Goal: Task Accomplishment & Management: Manage account settings

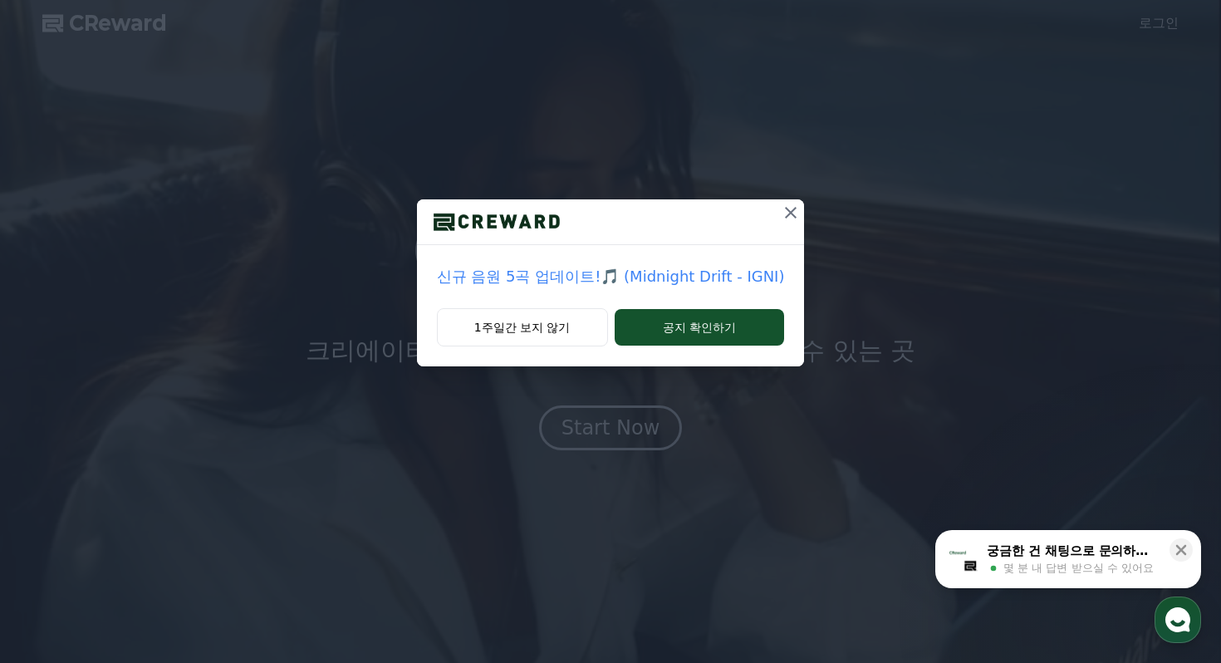
click at [781, 213] on icon at bounding box center [791, 213] width 20 height 20
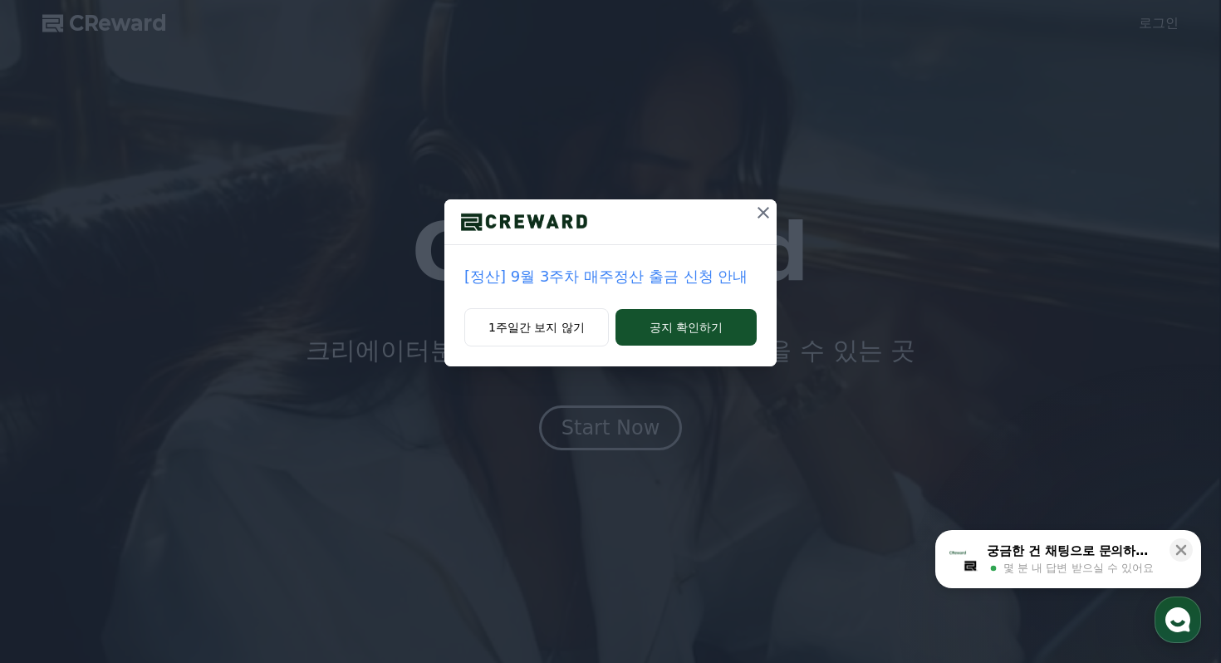
click at [762, 214] on icon at bounding box center [763, 213] width 12 height 12
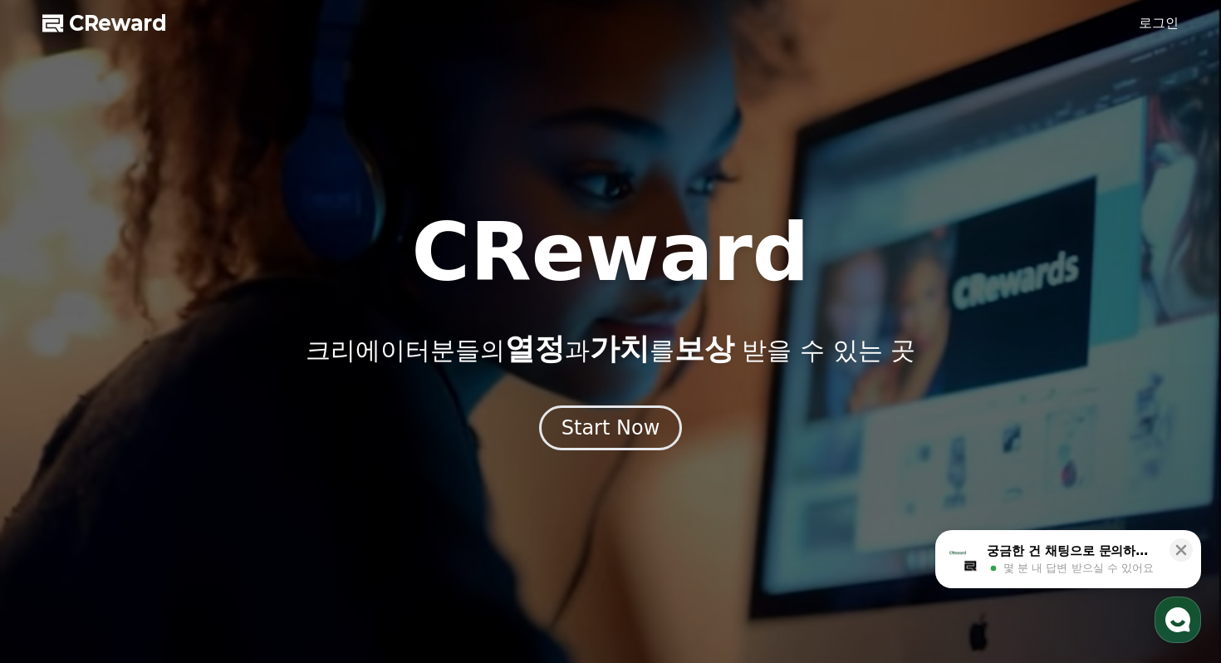
click at [1176, 27] on link "로그인" at bounding box center [1159, 23] width 40 height 20
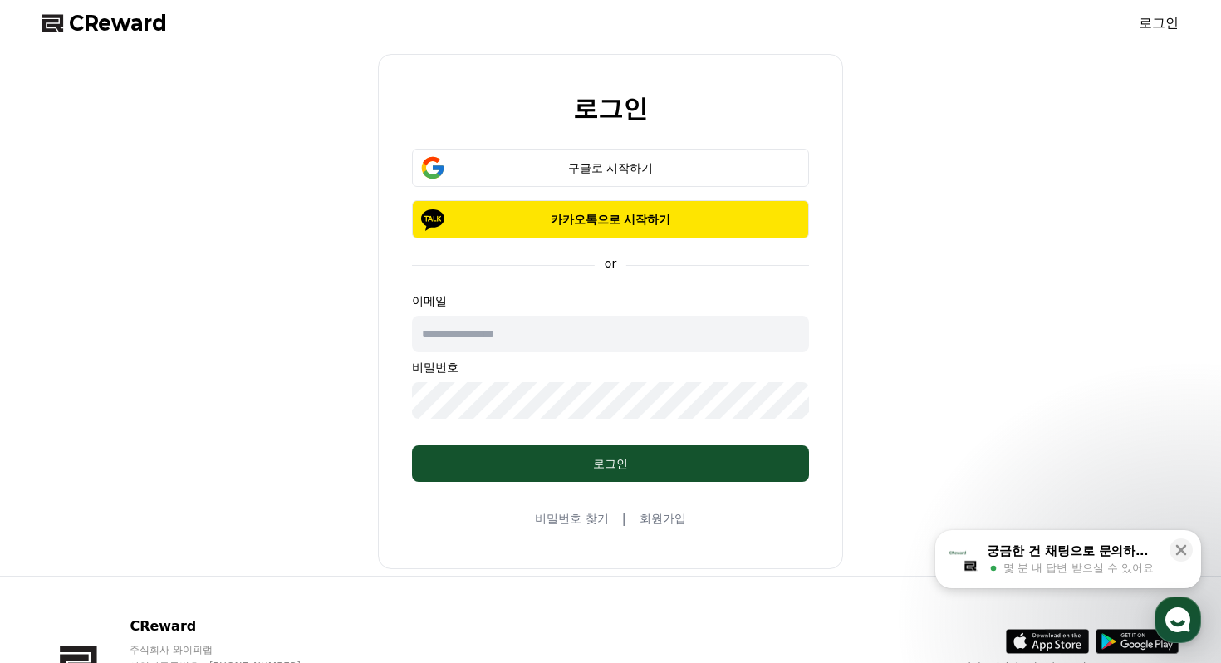
click at [508, 341] on input "text" at bounding box center [610, 334] width 397 height 37
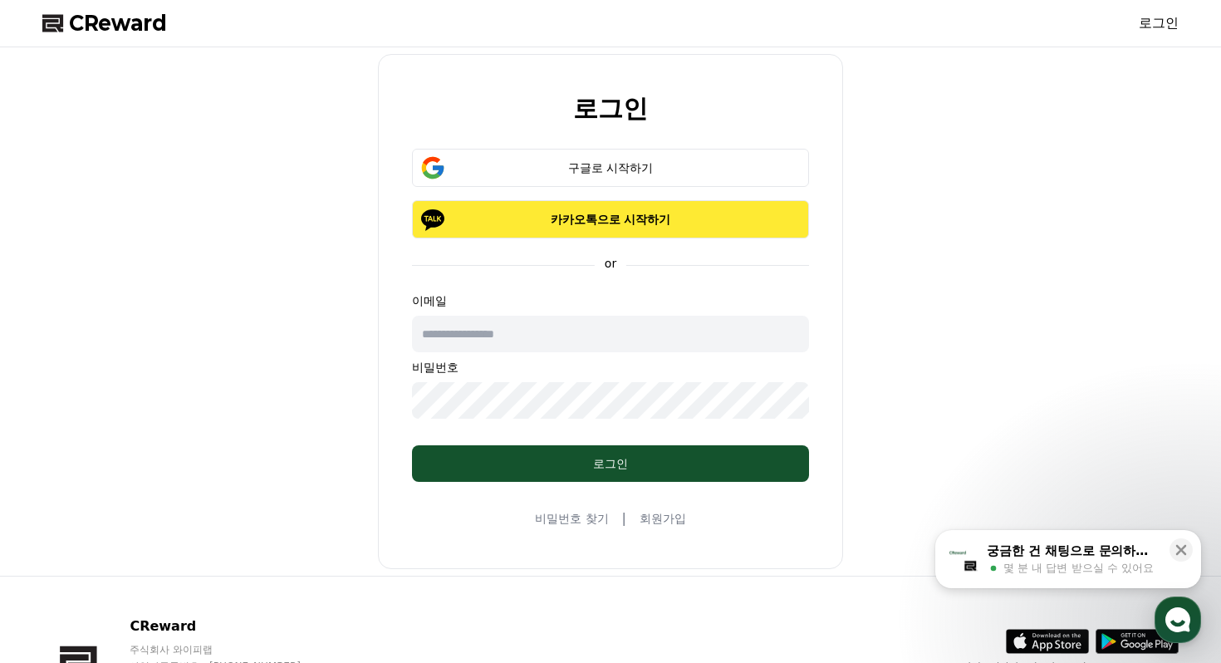
type input "**********"
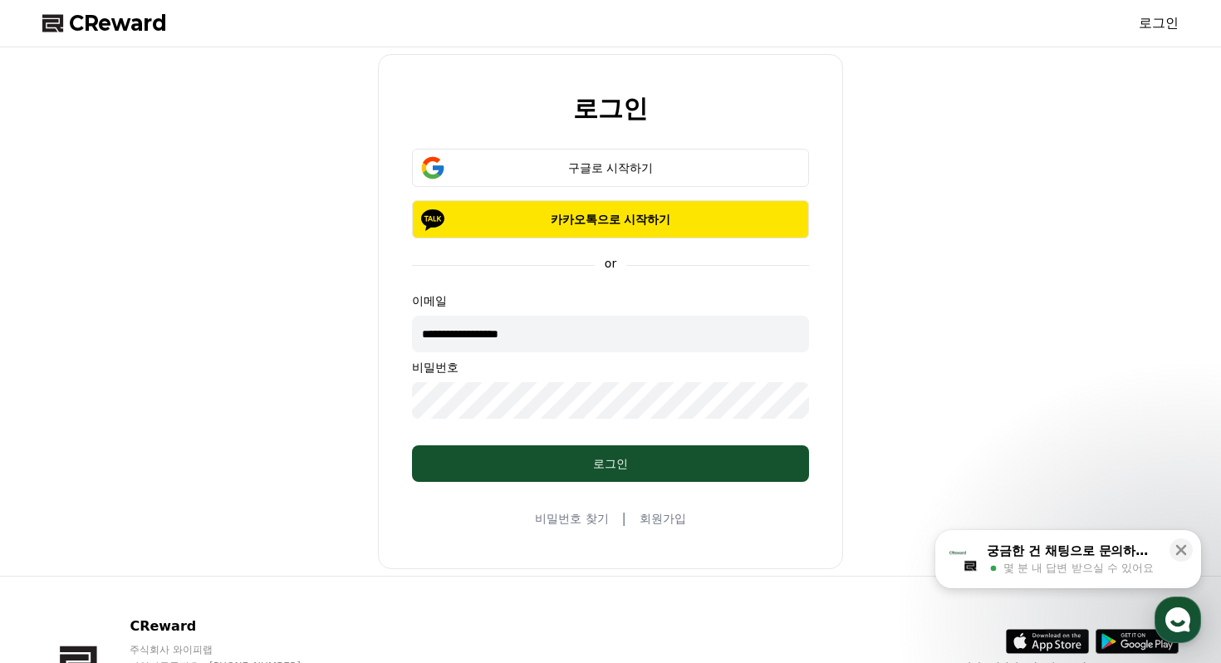
click at [254, 429] on div "**********" at bounding box center [610, 311] width 1149 height 515
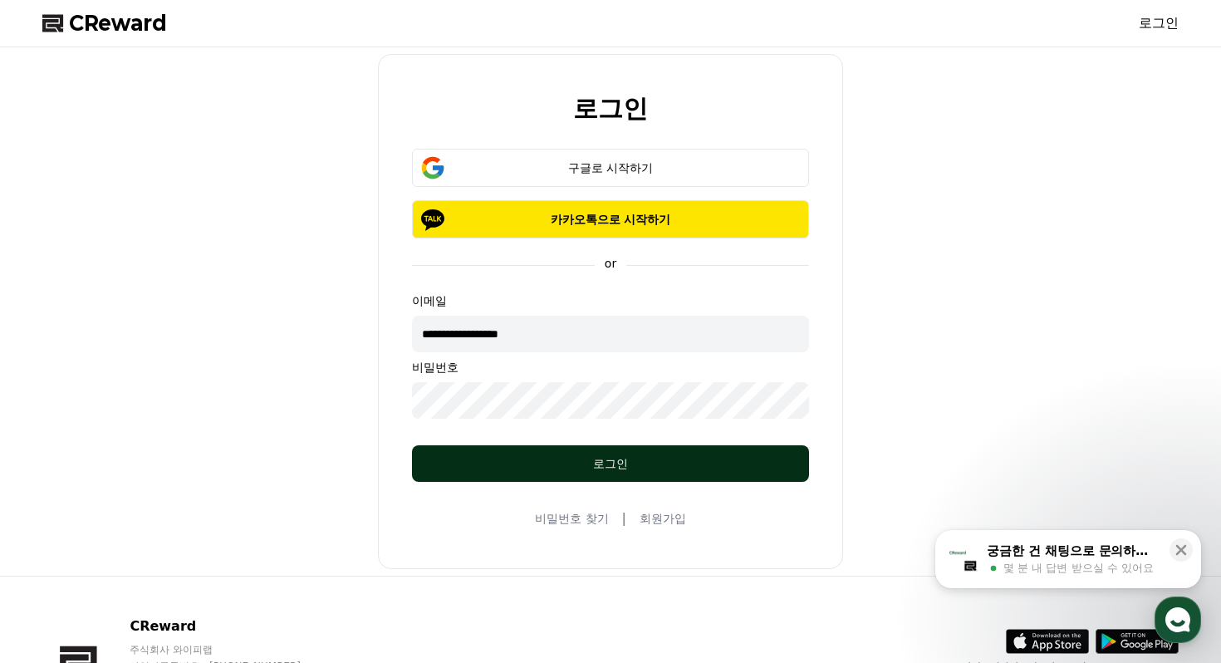
click at [554, 468] on div "로그인" at bounding box center [610, 463] width 331 height 17
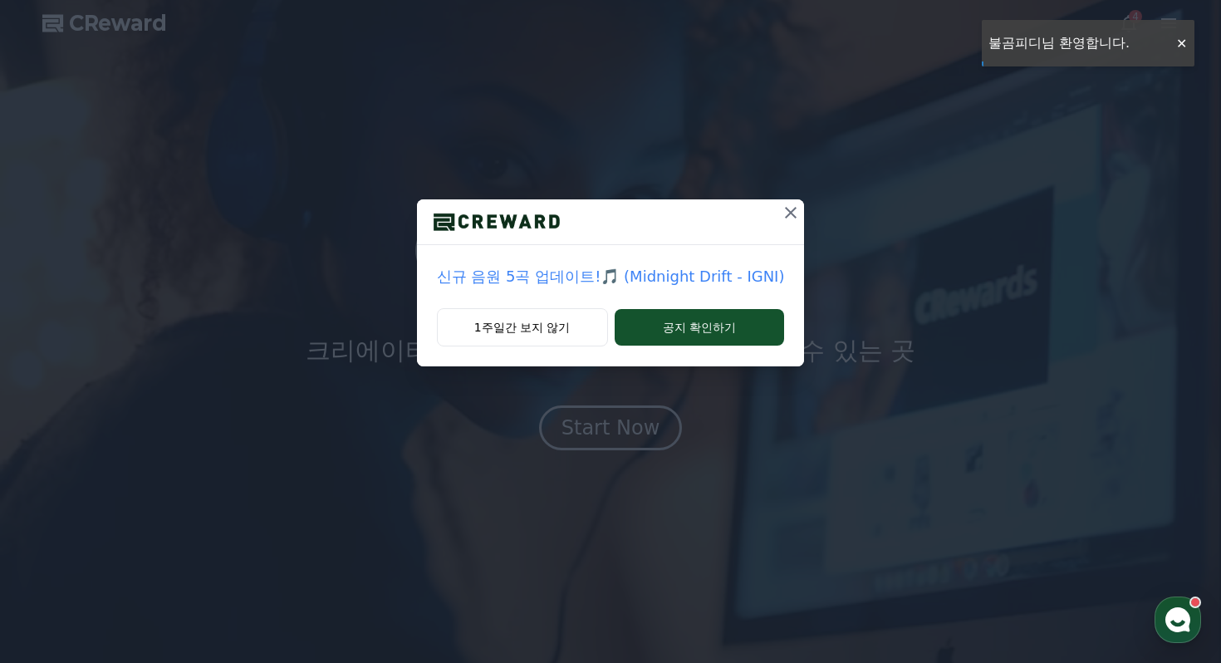
click at [0, 0] on div "CReward 4 CReward 크리에이터분들의 열정 과 가치 를 보상 받을 수 있는 곳 Start Now 01 What is CReward …" at bounding box center [0, 0] width 0 height 0
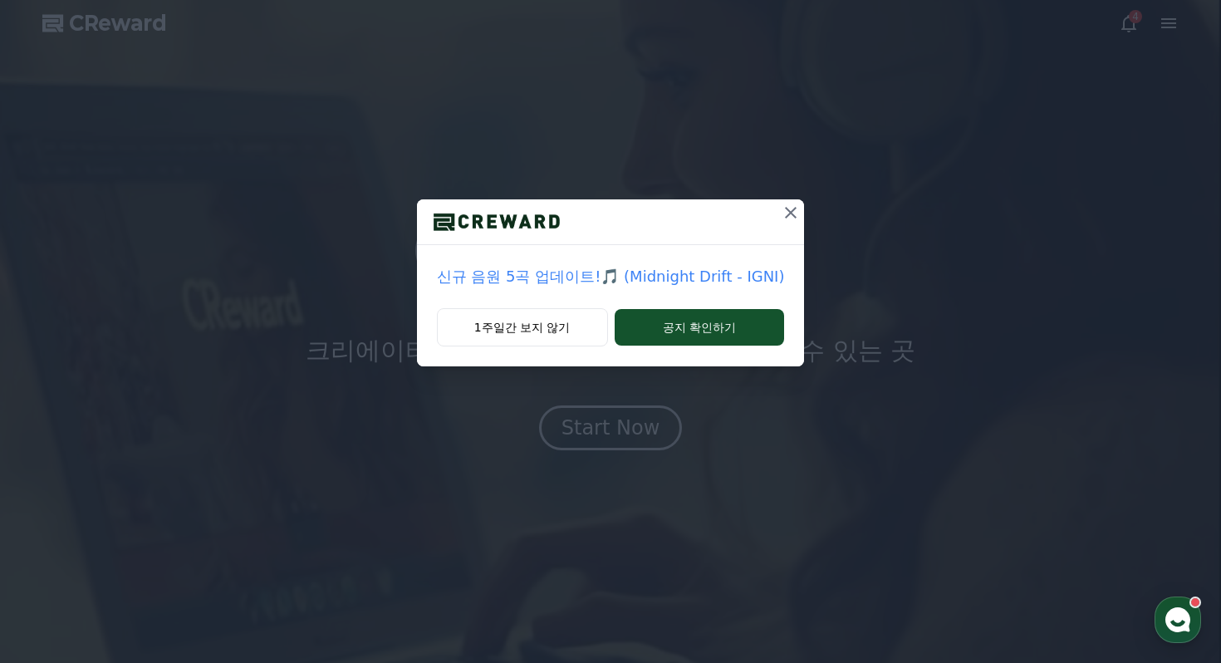
click at [1130, 17] on div "신규 음원 5곡 업데이트!🎵 (Midnight Drift - IGNI) 1주일간 보지 않기 공지 확인하기" at bounding box center [610, 196] width 1221 height 393
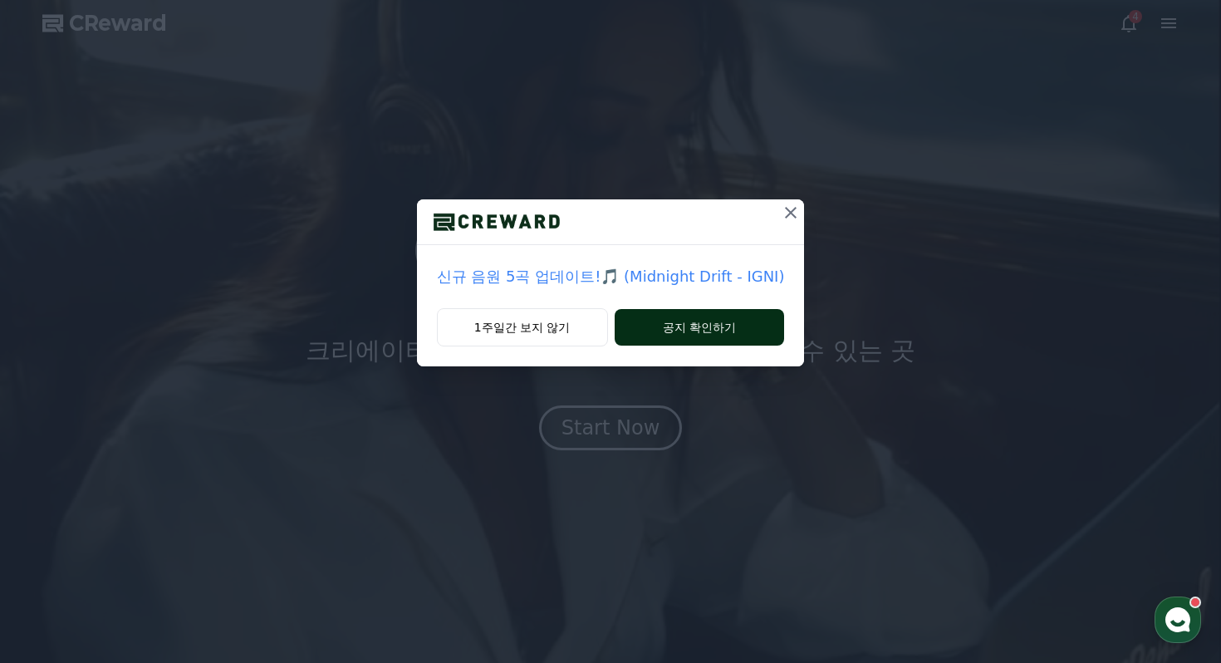
click at [644, 345] on div "1주일간 보지 않기 공지 확인하기" at bounding box center [611, 337] width 388 height 58
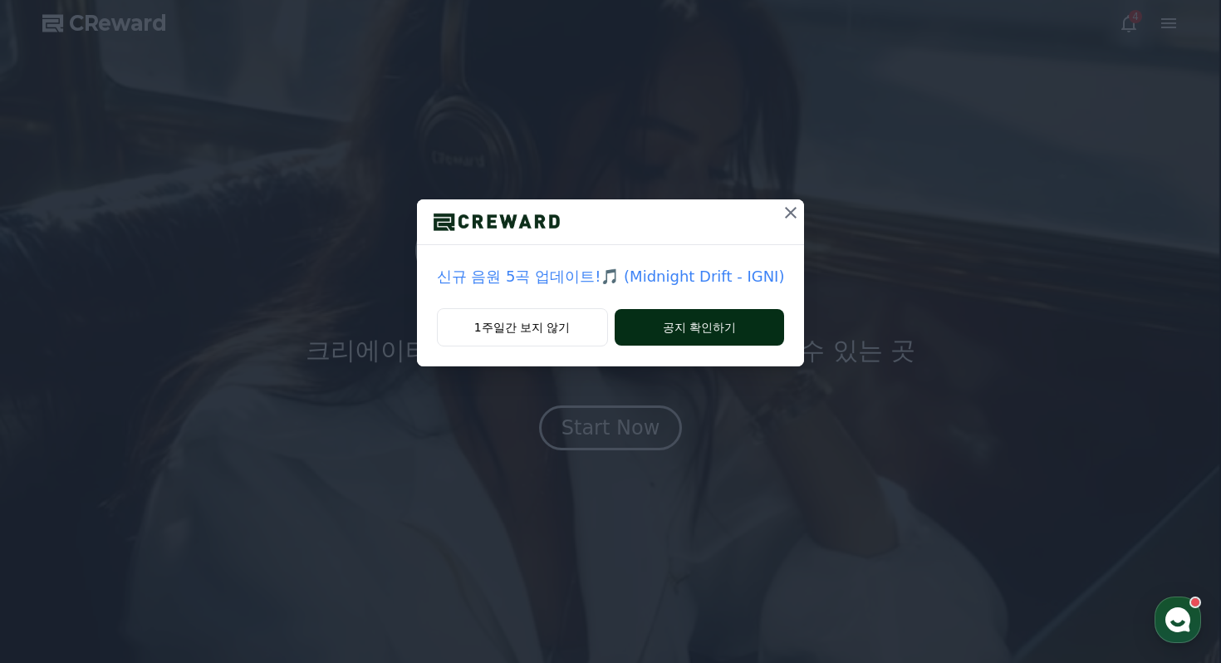
click at [687, 322] on button "공지 확인하기" at bounding box center [700, 327] width 170 height 37
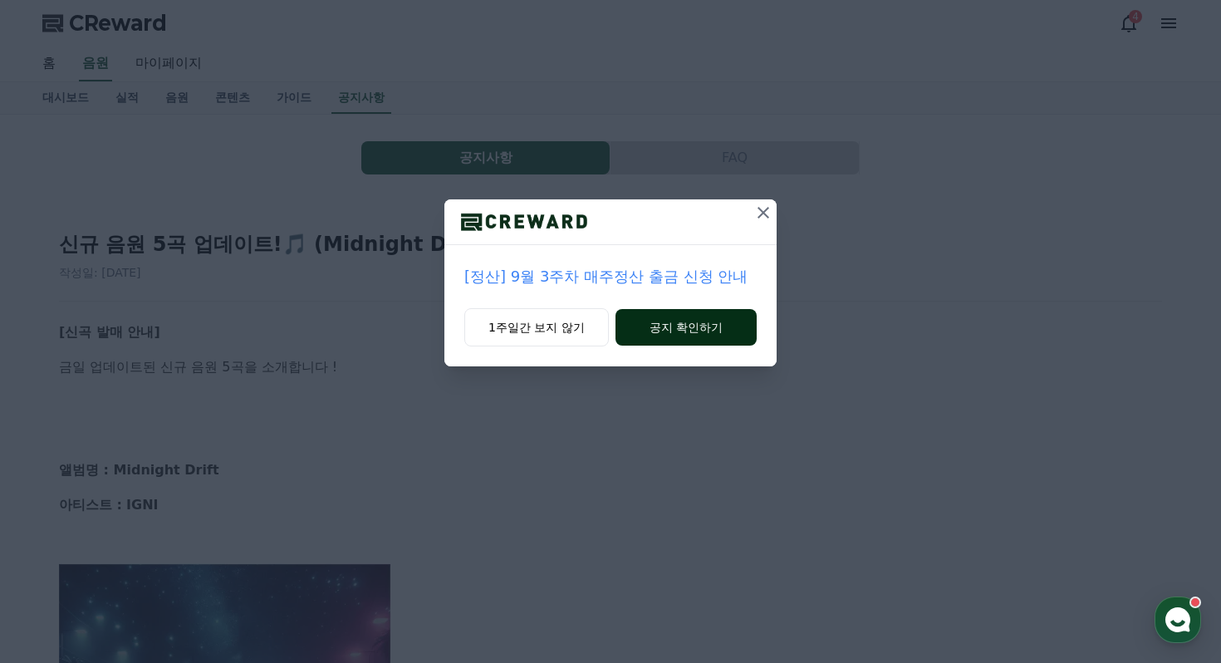
click at [668, 329] on button "공지 확인하기" at bounding box center [685, 327] width 141 height 37
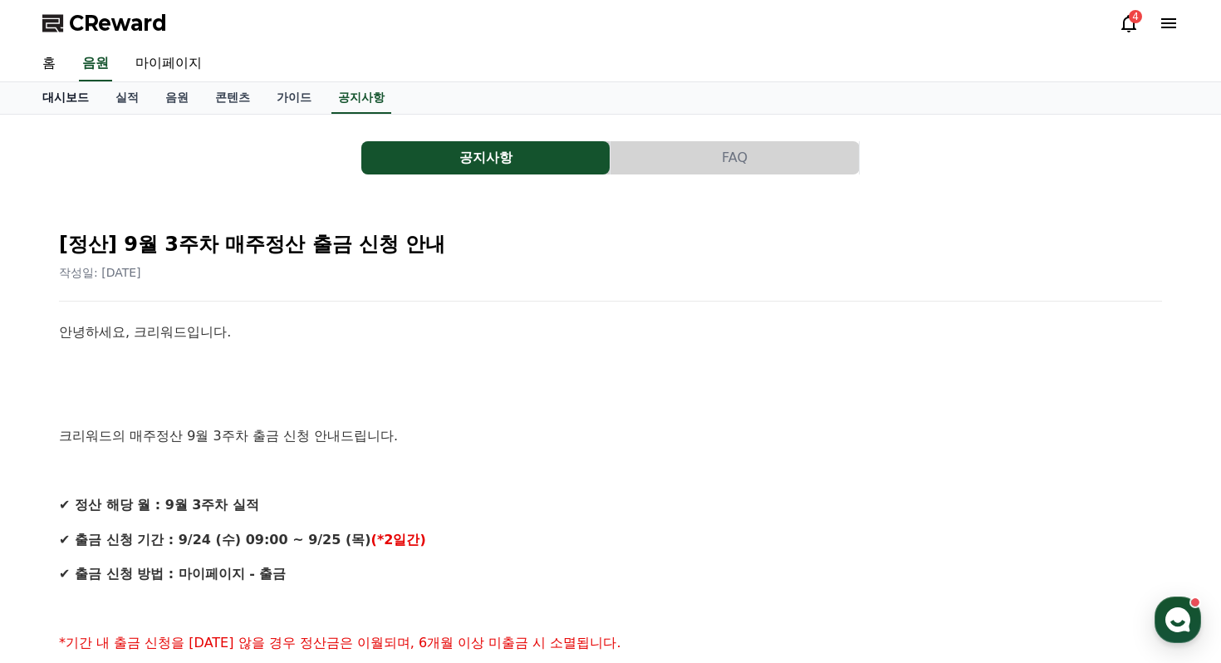
click at [76, 101] on link "대시보드" at bounding box center [65, 98] width 73 height 32
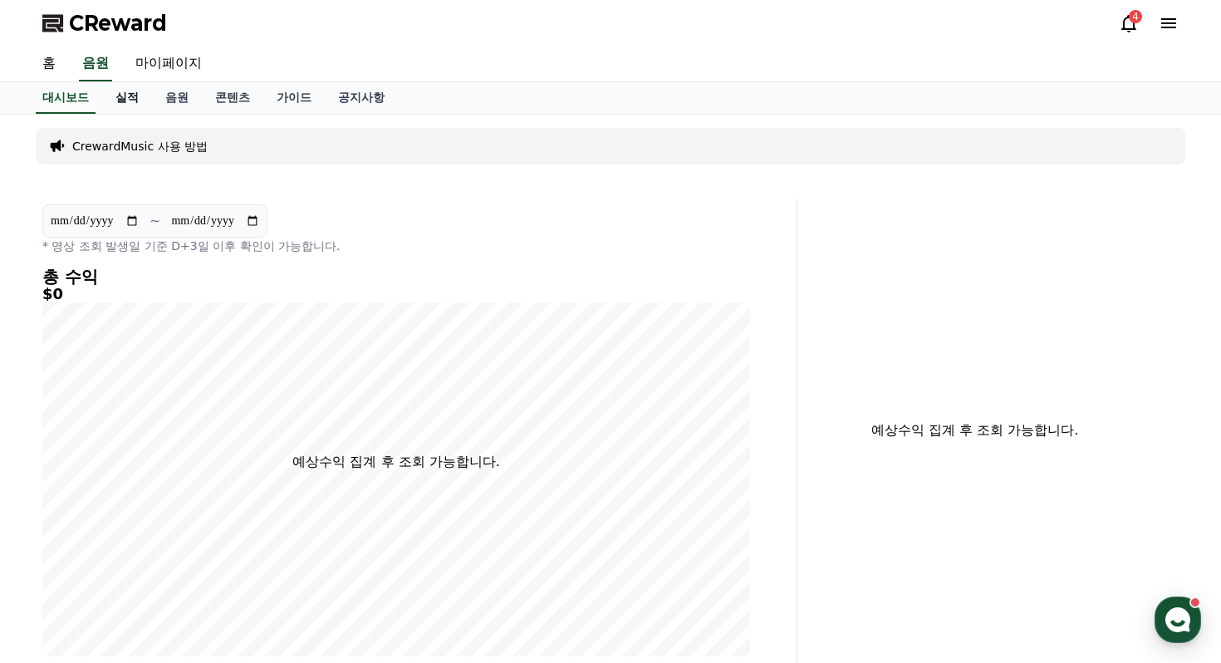
click at [125, 93] on link "실적" at bounding box center [127, 98] width 50 height 32
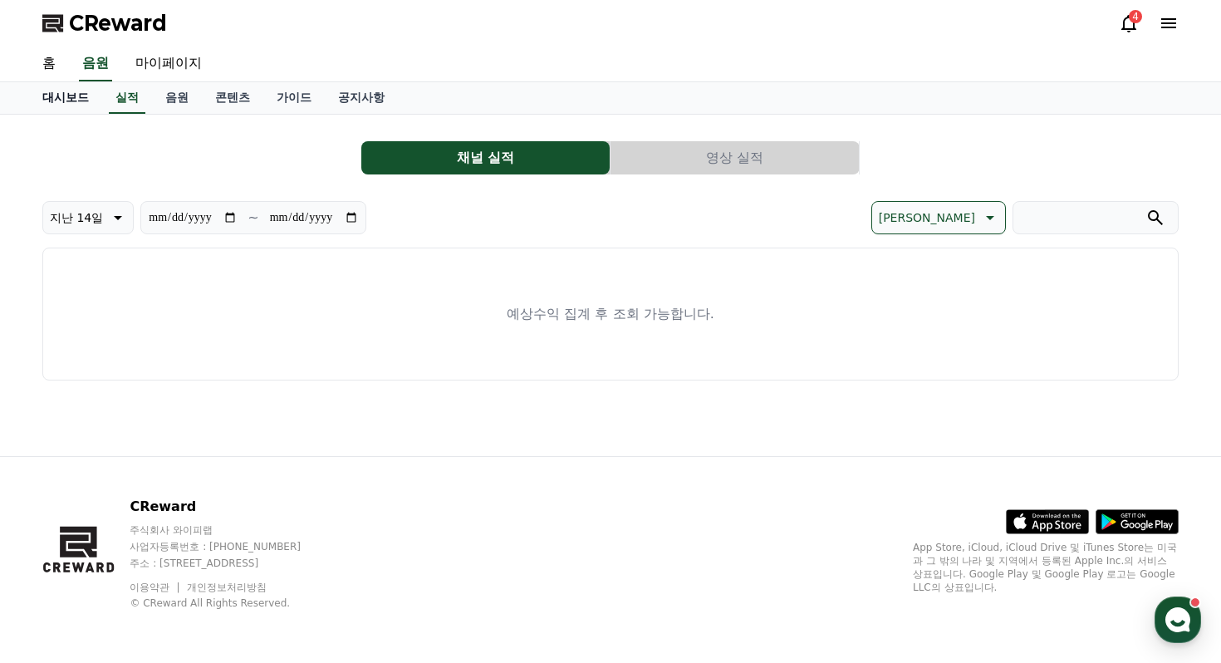
click at [65, 98] on link "대시보드" at bounding box center [65, 98] width 73 height 32
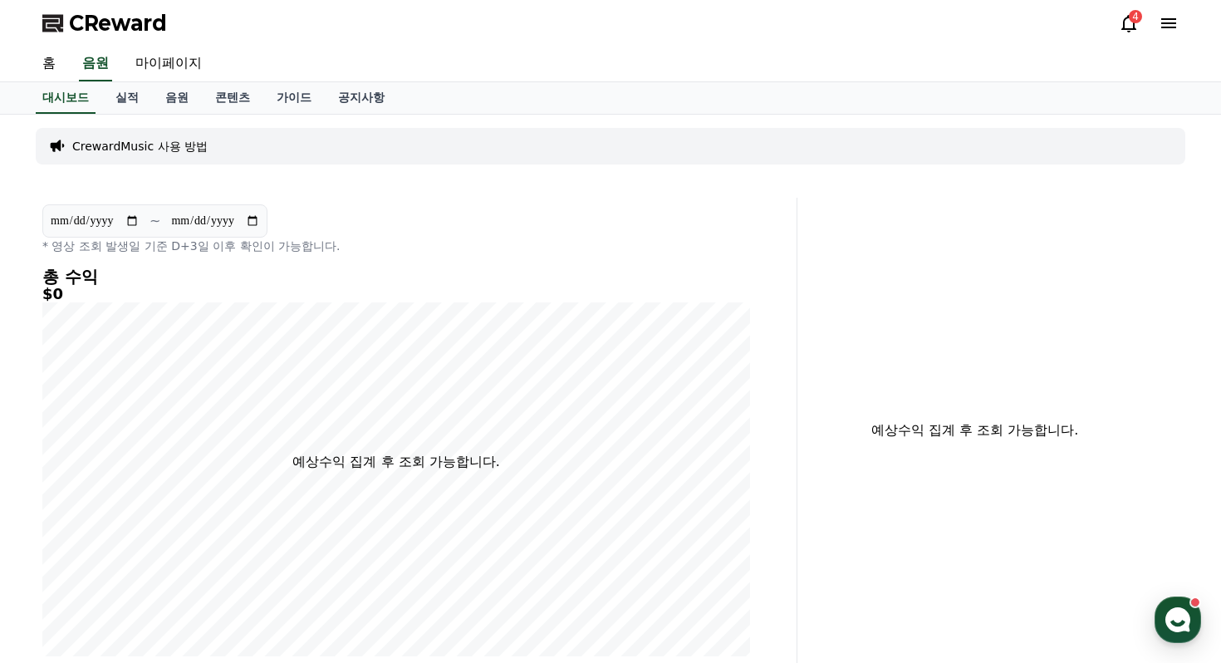
click at [124, 142] on p "CrewardMusic 사용 방법" at bounding box center [139, 146] width 135 height 17
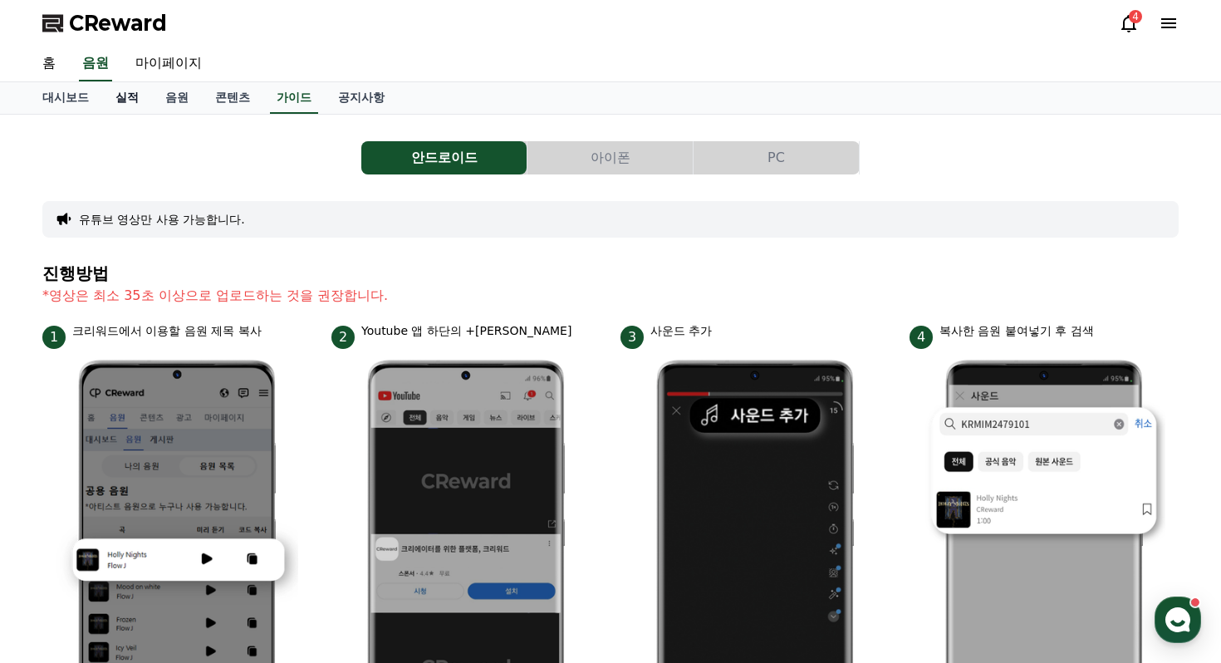
click at [121, 96] on link "실적" at bounding box center [127, 98] width 50 height 32
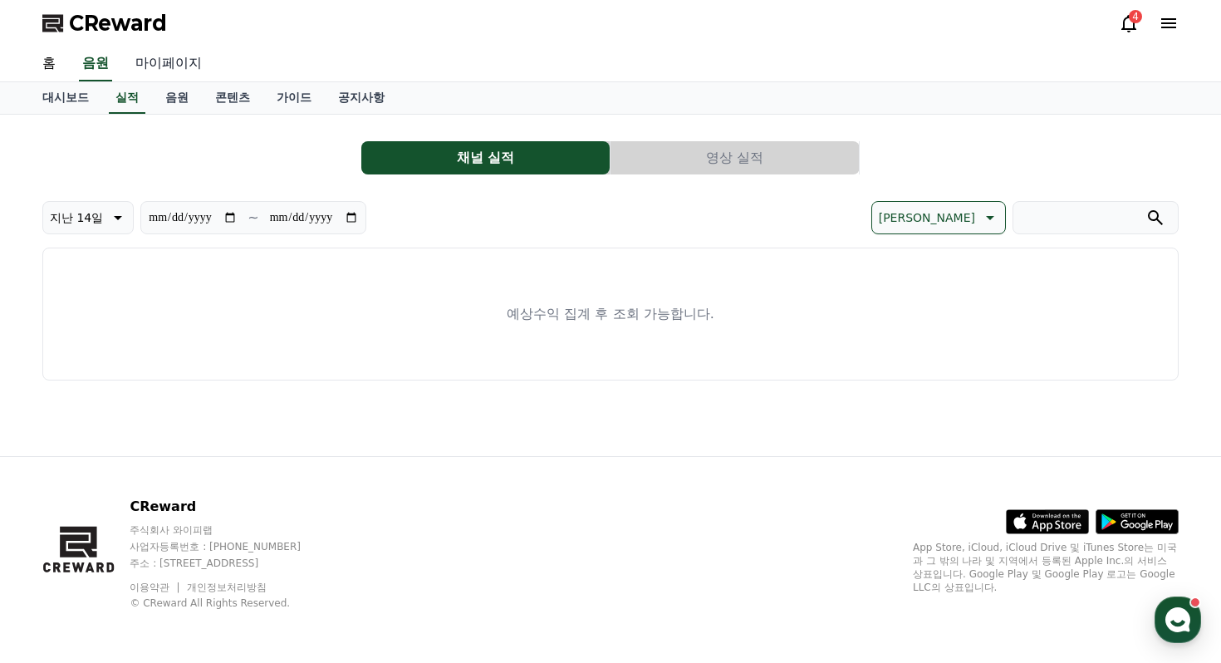
click at [159, 61] on link "마이페이지" at bounding box center [168, 64] width 93 height 35
select select "**********"
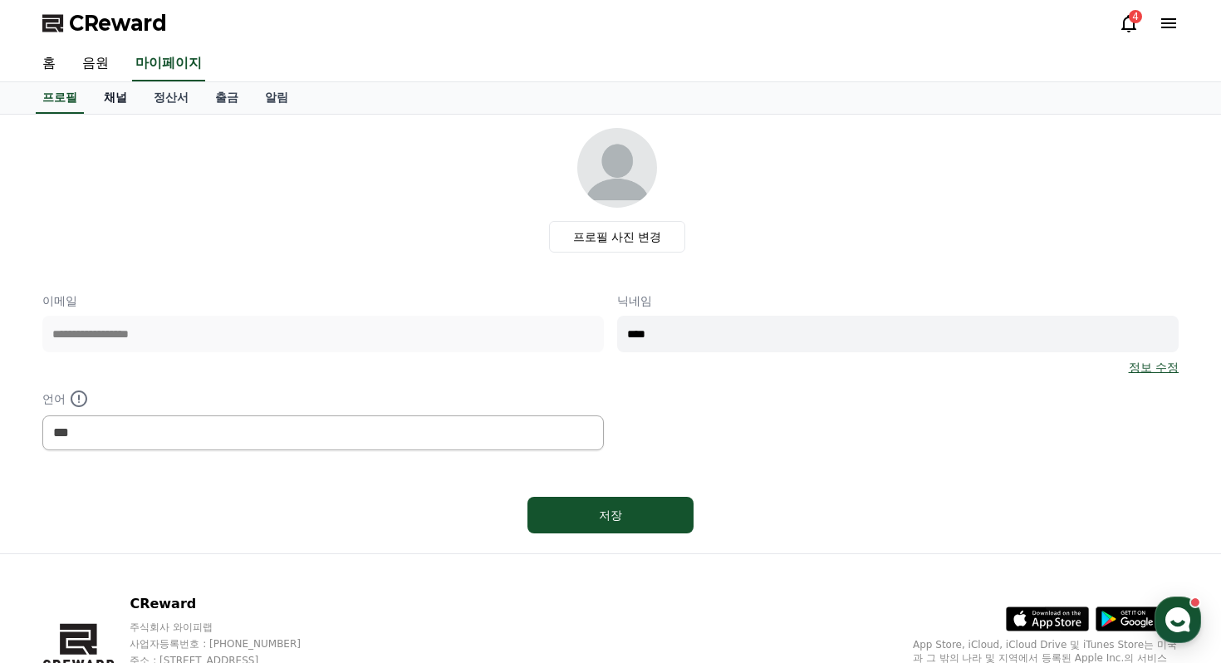
click at [107, 95] on link "채널" at bounding box center [116, 98] width 50 height 32
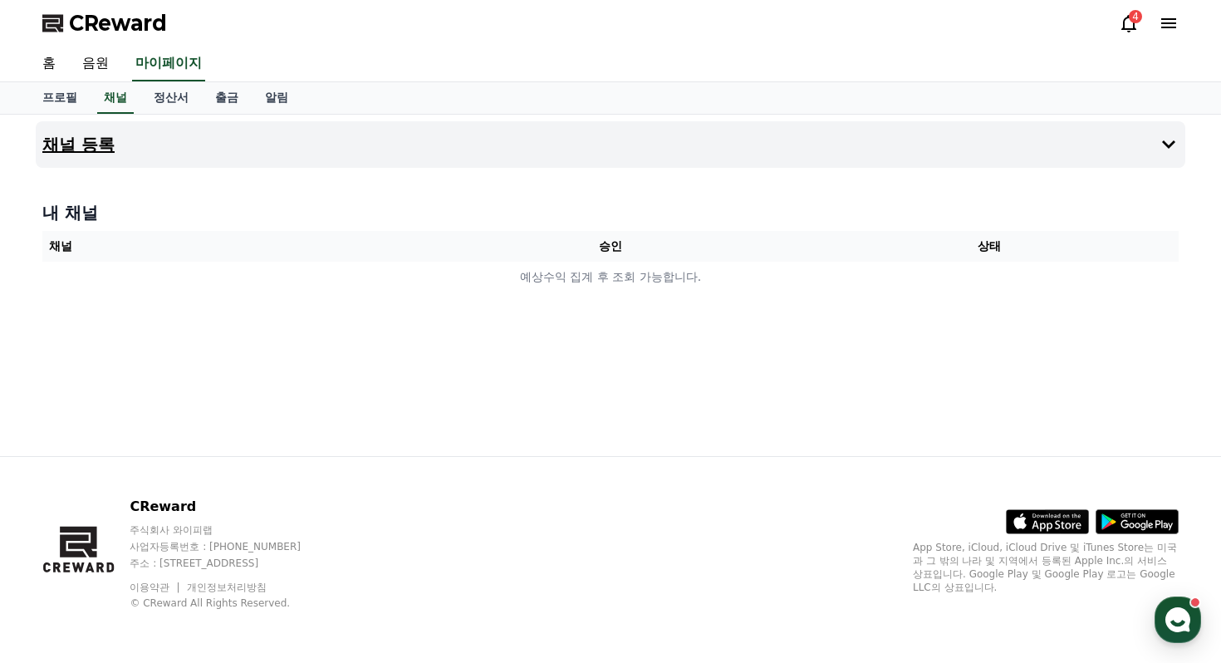
click at [130, 137] on button "채널 등록" at bounding box center [610, 144] width 1149 height 47
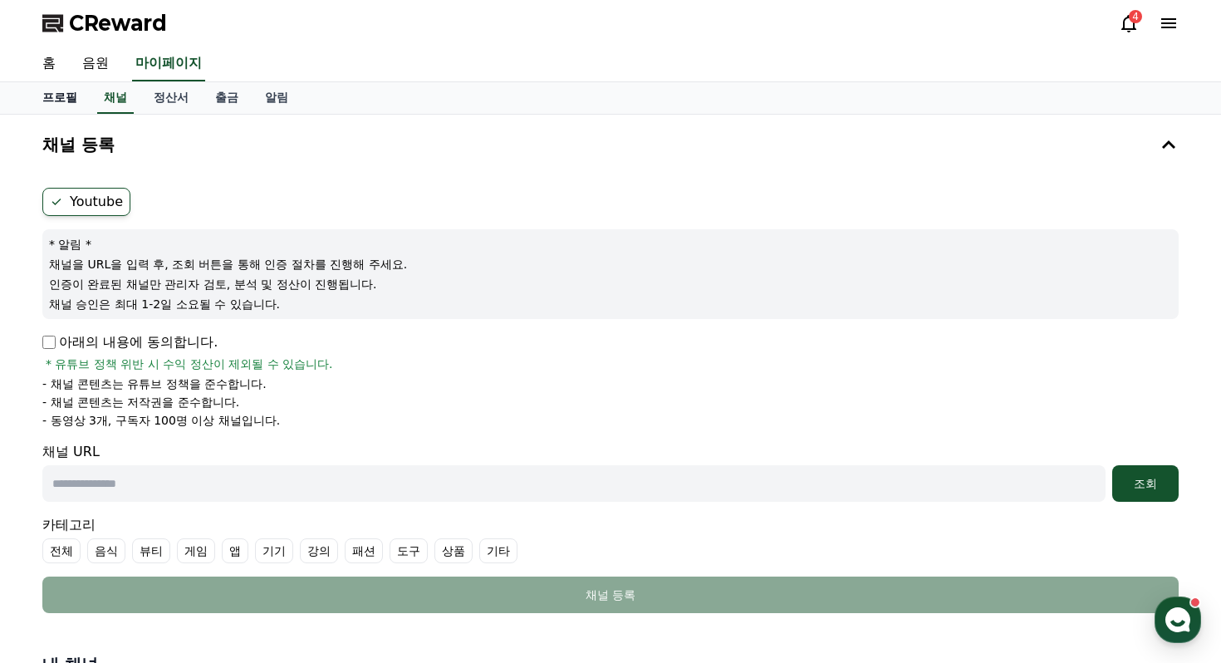
click at [68, 105] on link "프로필" at bounding box center [59, 98] width 61 height 32
select select "**********"
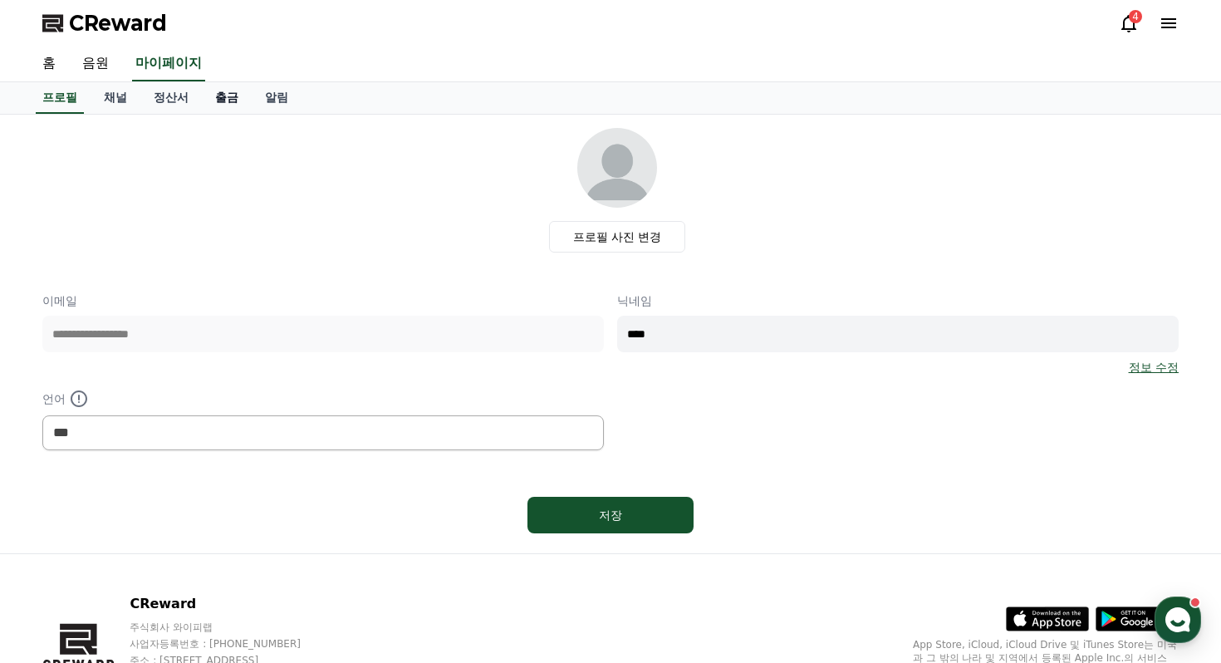
click at [226, 100] on link "출금" at bounding box center [227, 98] width 50 height 32
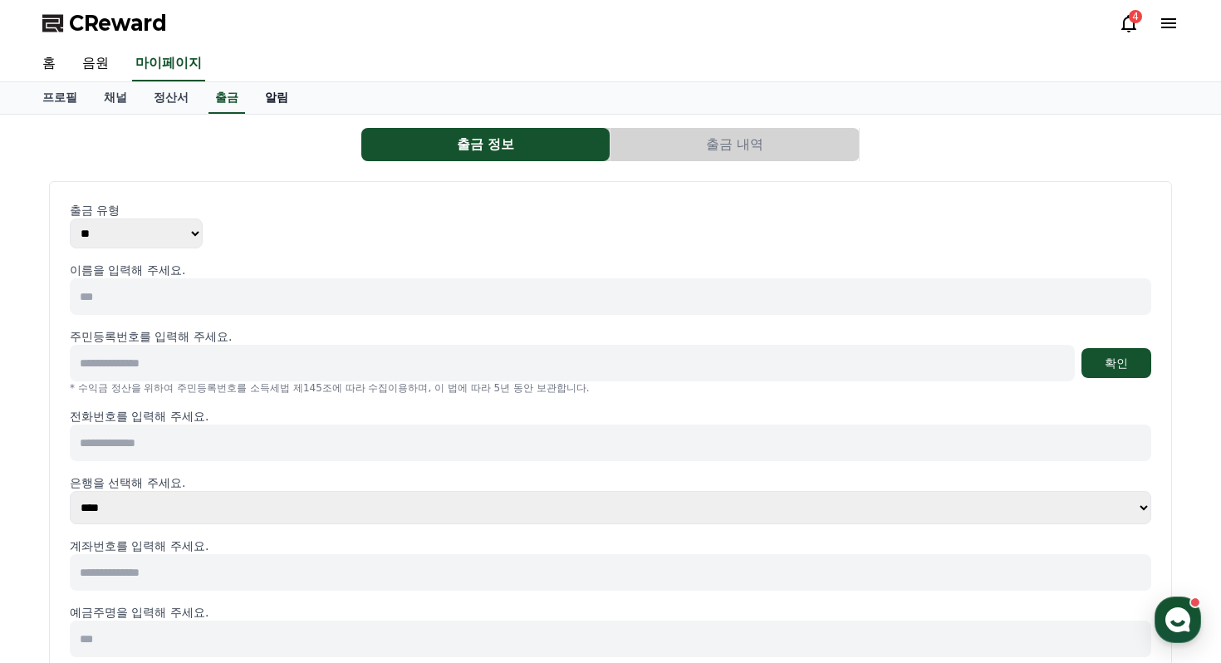
click at [263, 97] on link "알림" at bounding box center [277, 98] width 50 height 32
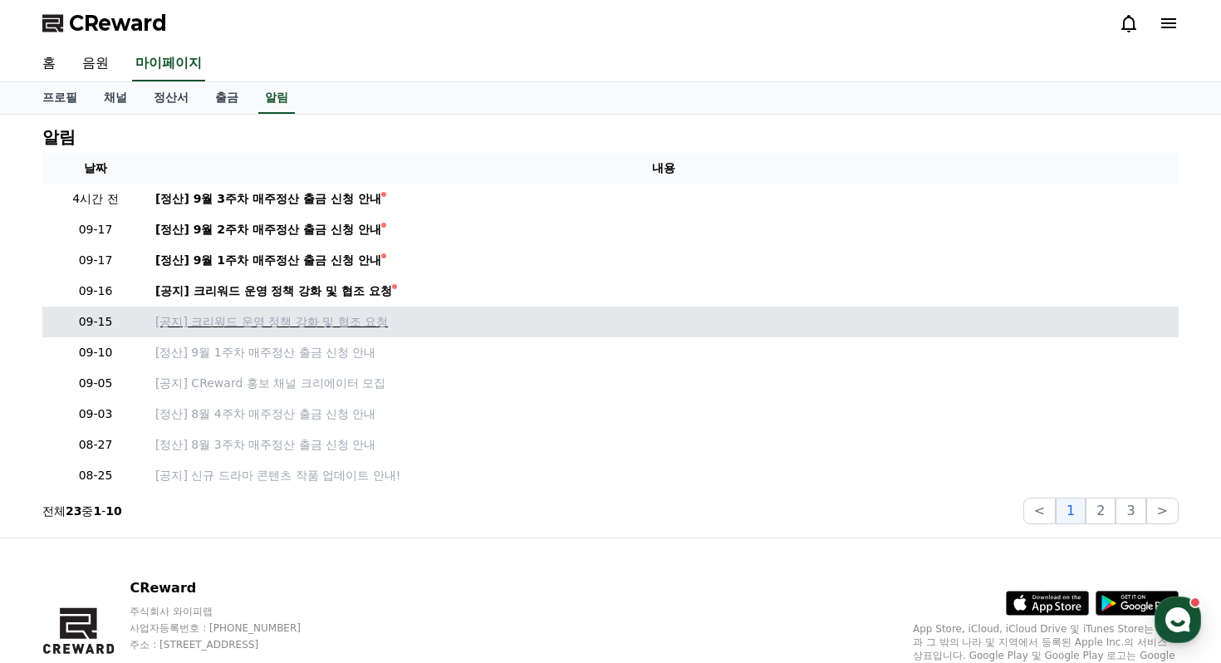
click at [261, 326] on p "[공지] 크리워드 운영 정책 강화 및 협조 요청" at bounding box center [663, 321] width 1017 height 17
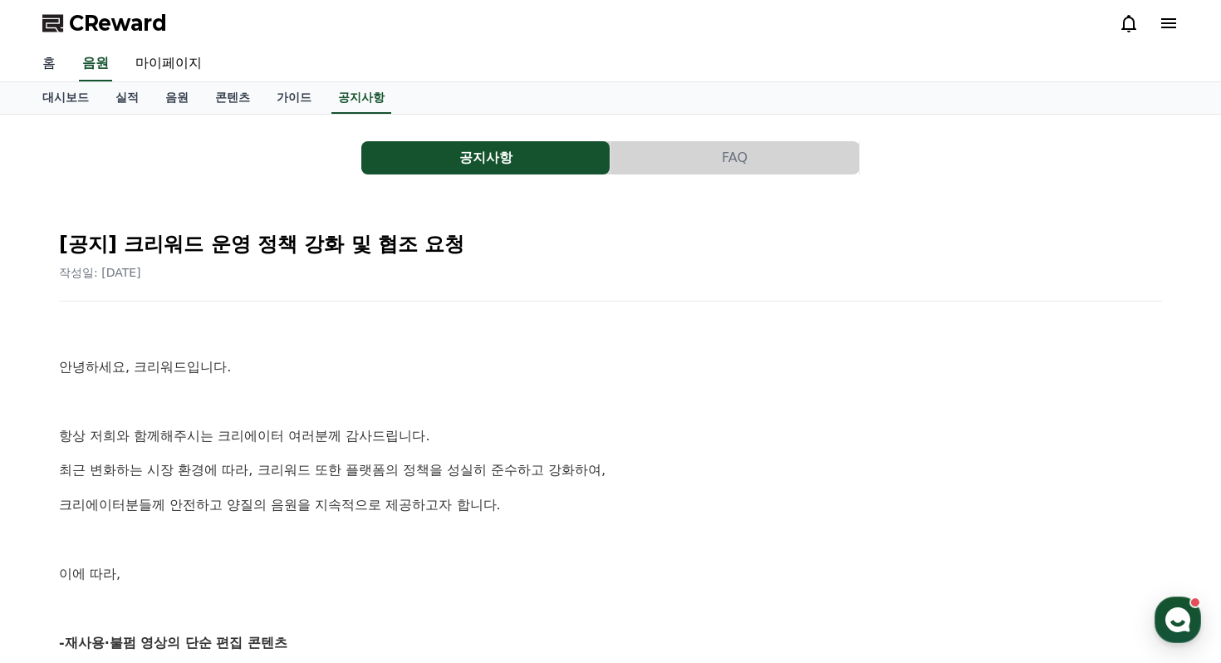
click at [47, 66] on link "홈" at bounding box center [49, 64] width 40 height 35
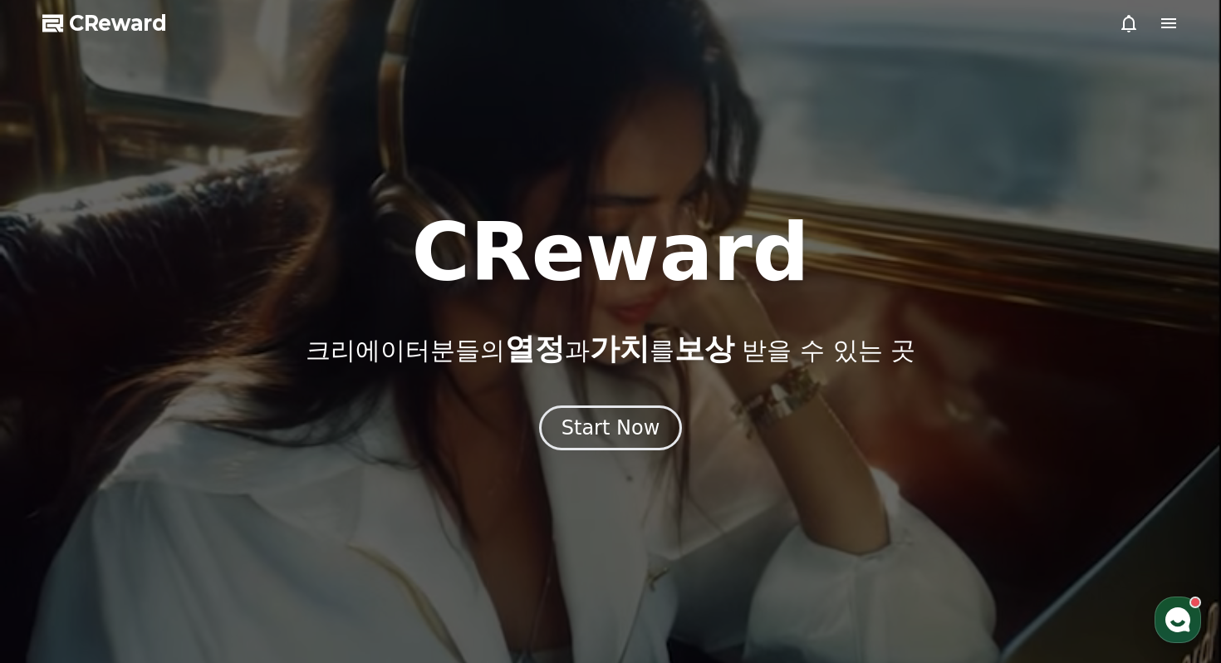
click at [1164, 23] on icon at bounding box center [1168, 23] width 15 height 10
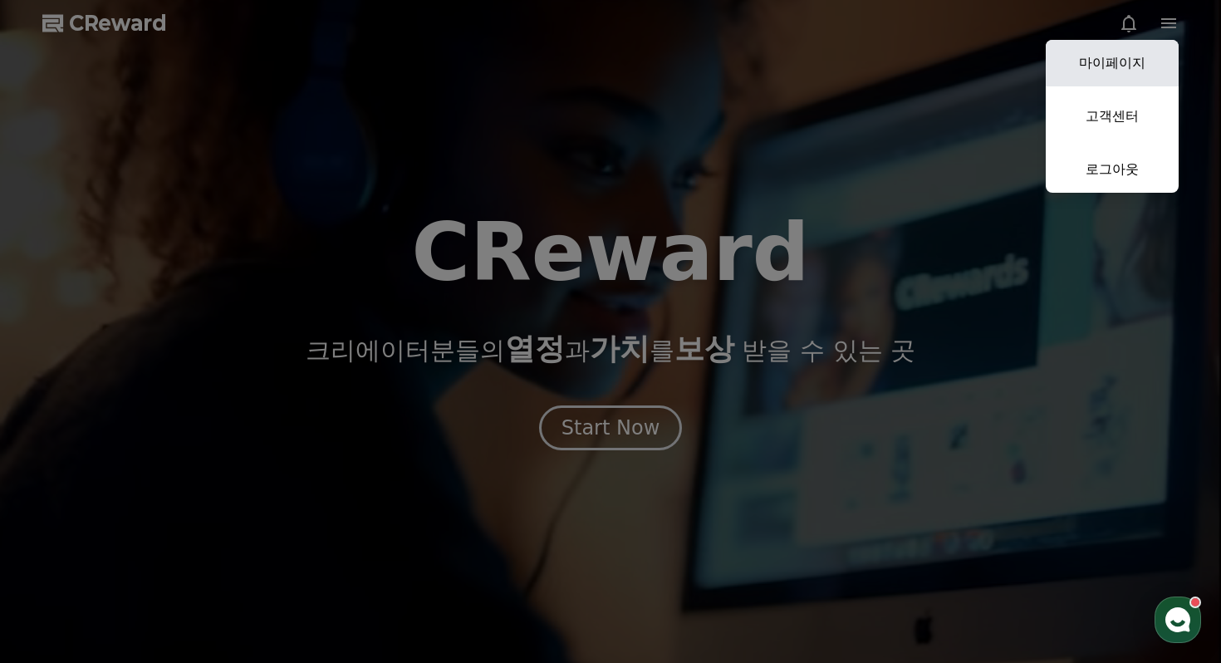
click at [1139, 65] on link "마이페이지" at bounding box center [1112, 63] width 133 height 47
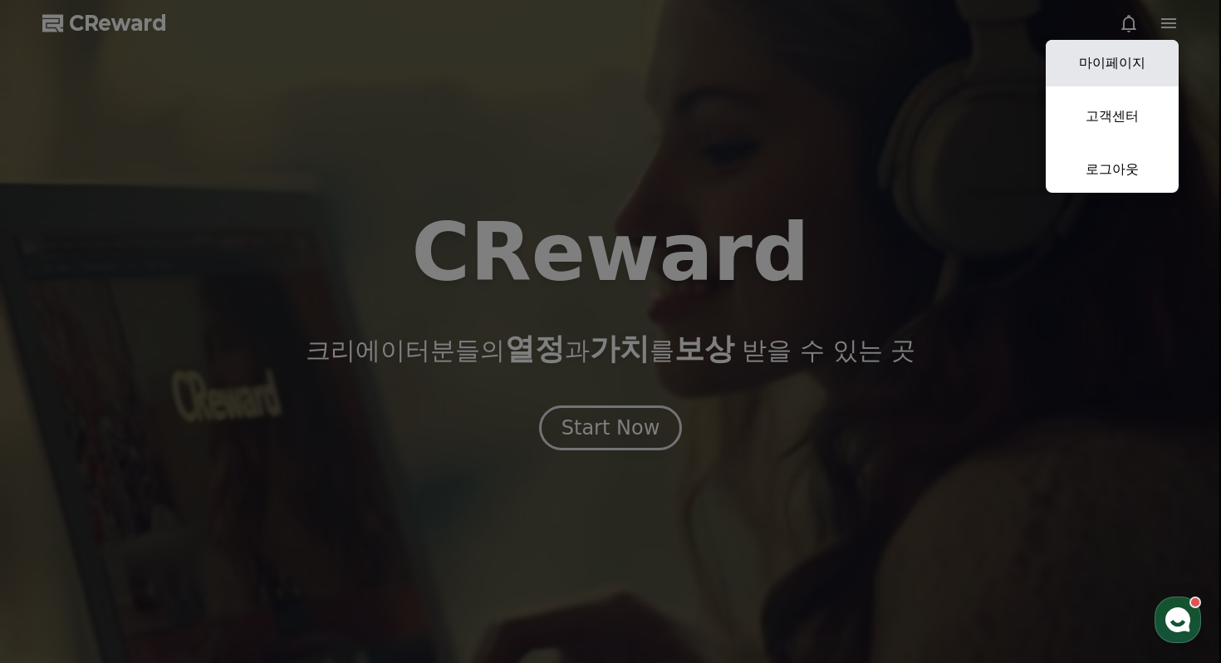
select select "**********"
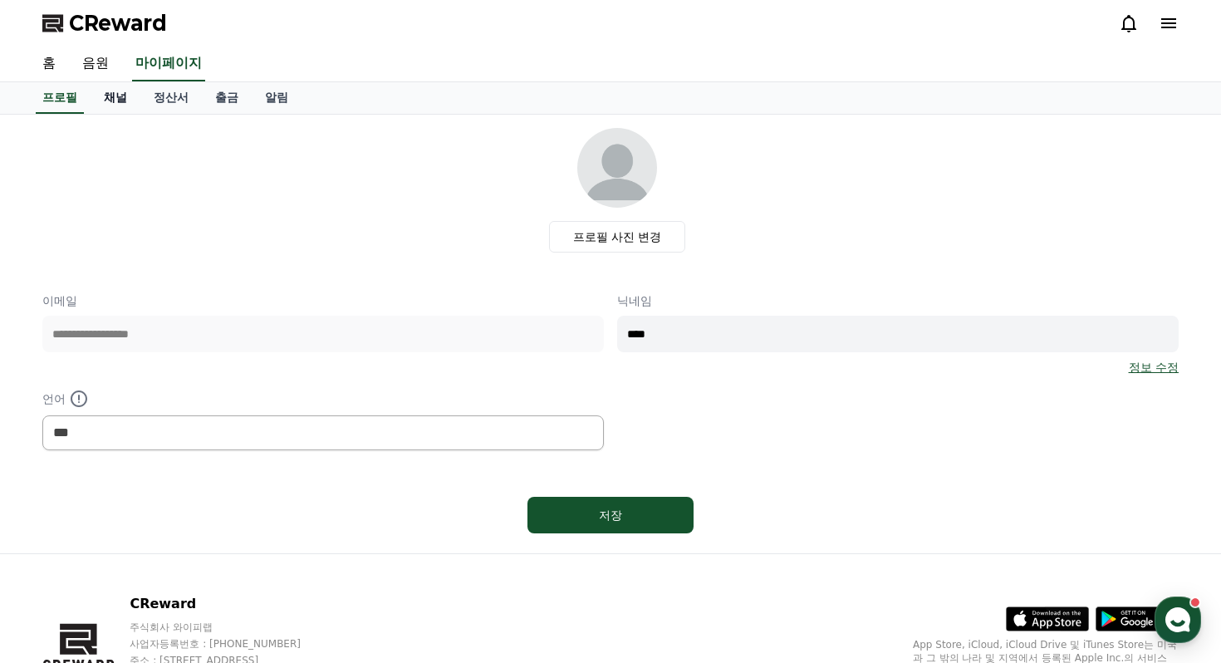
click at [101, 107] on link "채널" at bounding box center [116, 98] width 50 height 32
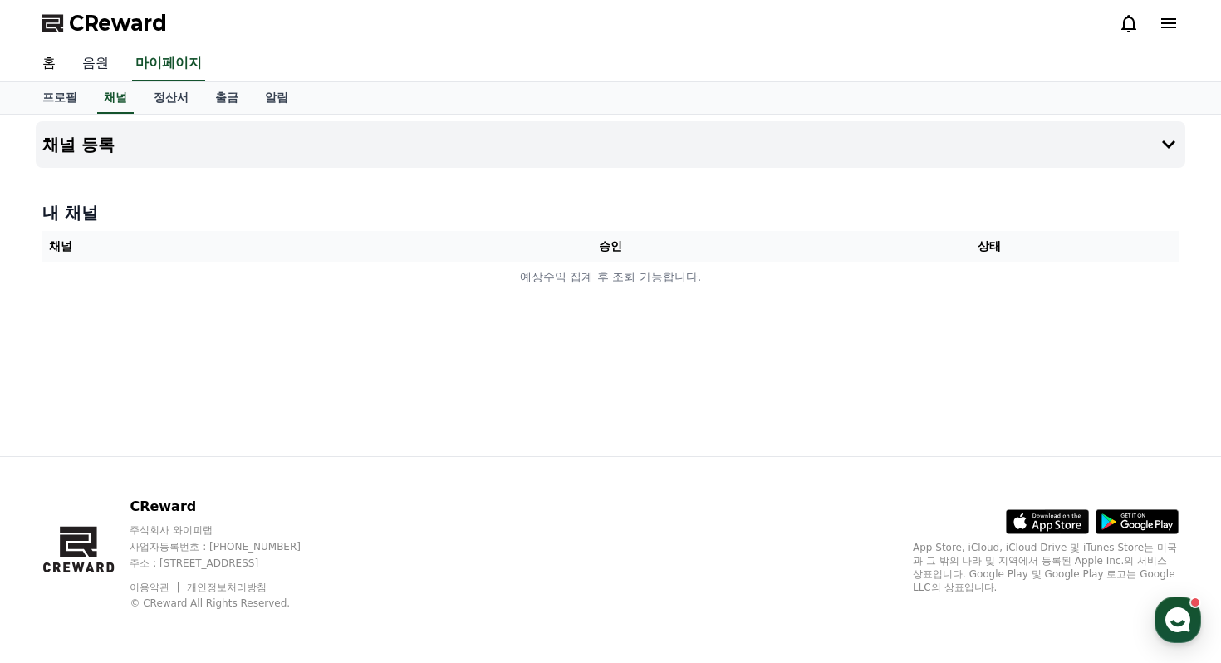
click at [110, 71] on link "음원" at bounding box center [95, 64] width 53 height 35
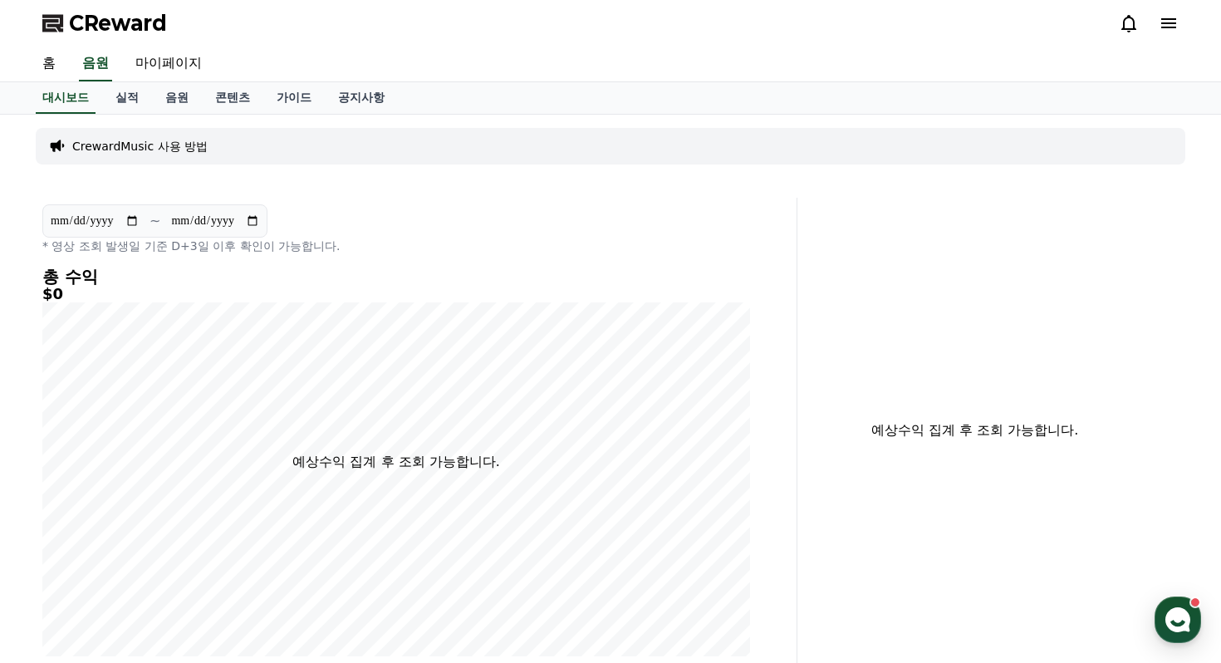
click at [152, 148] on p "CrewardMusic 사용 방법" at bounding box center [139, 146] width 135 height 17
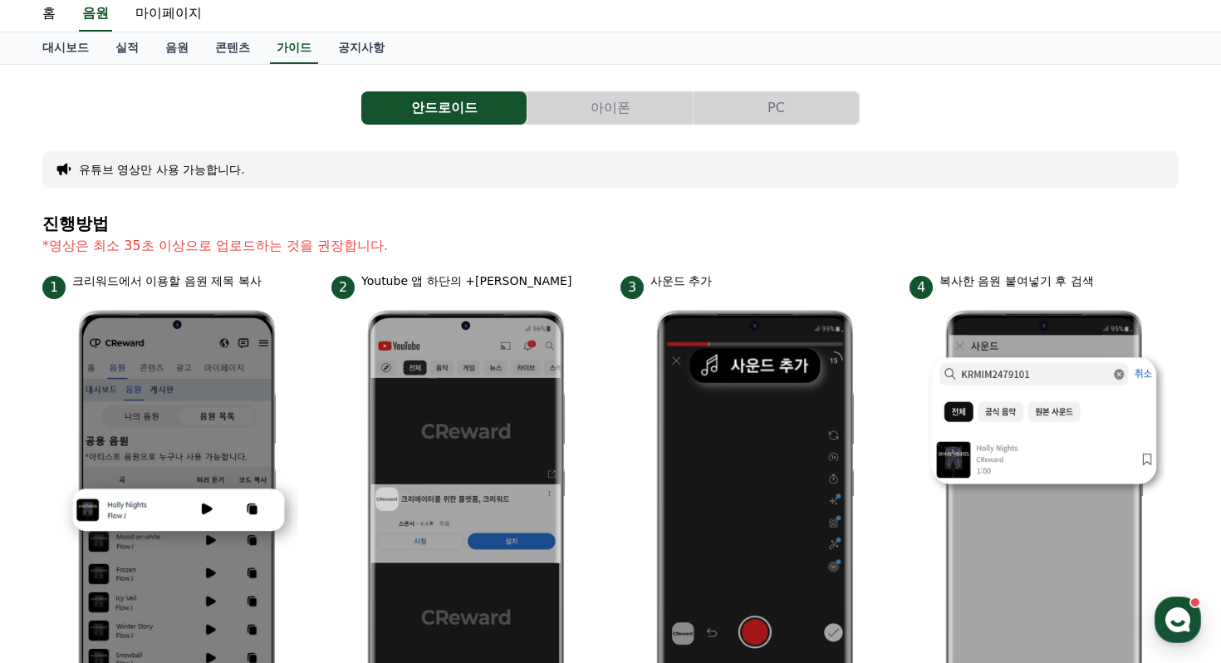
scroll to position [47, 0]
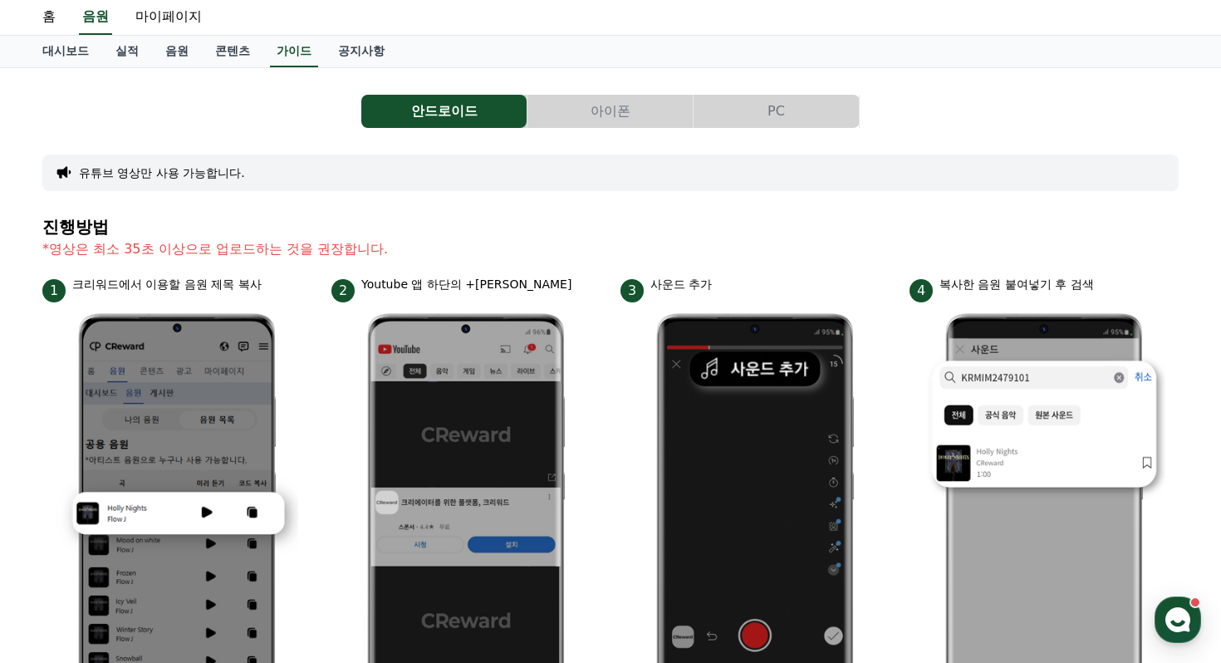
click at [590, 123] on button "아이폰" at bounding box center [609, 111] width 165 height 33
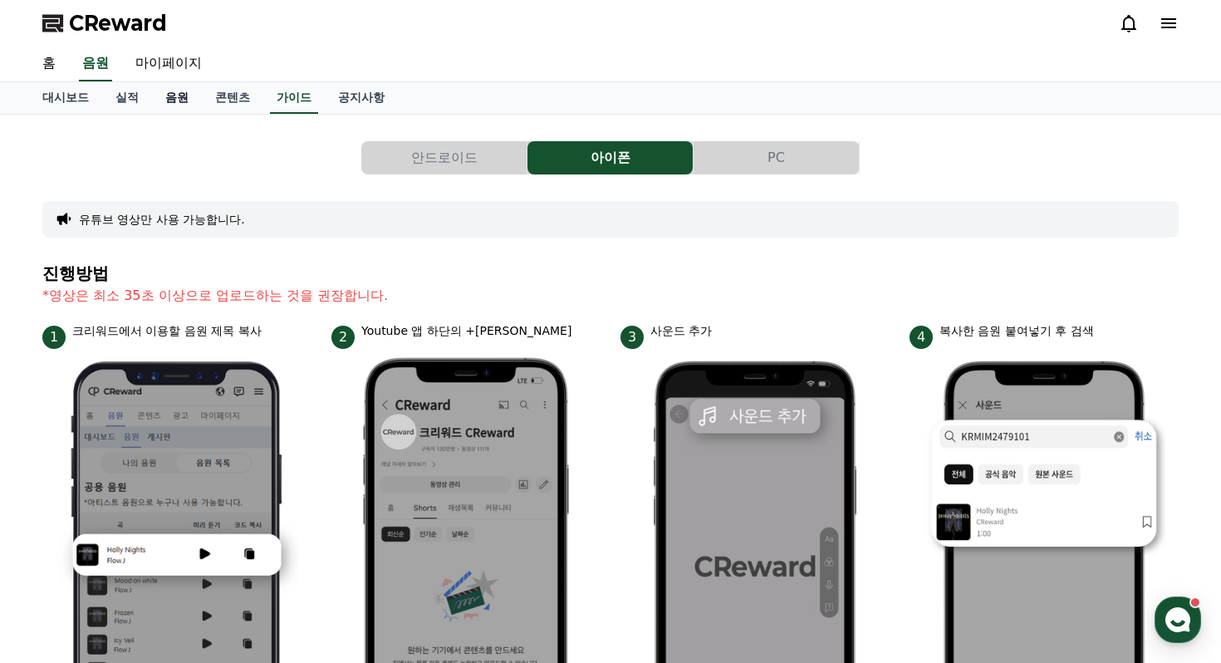
click at [177, 94] on link "음원" at bounding box center [177, 98] width 50 height 32
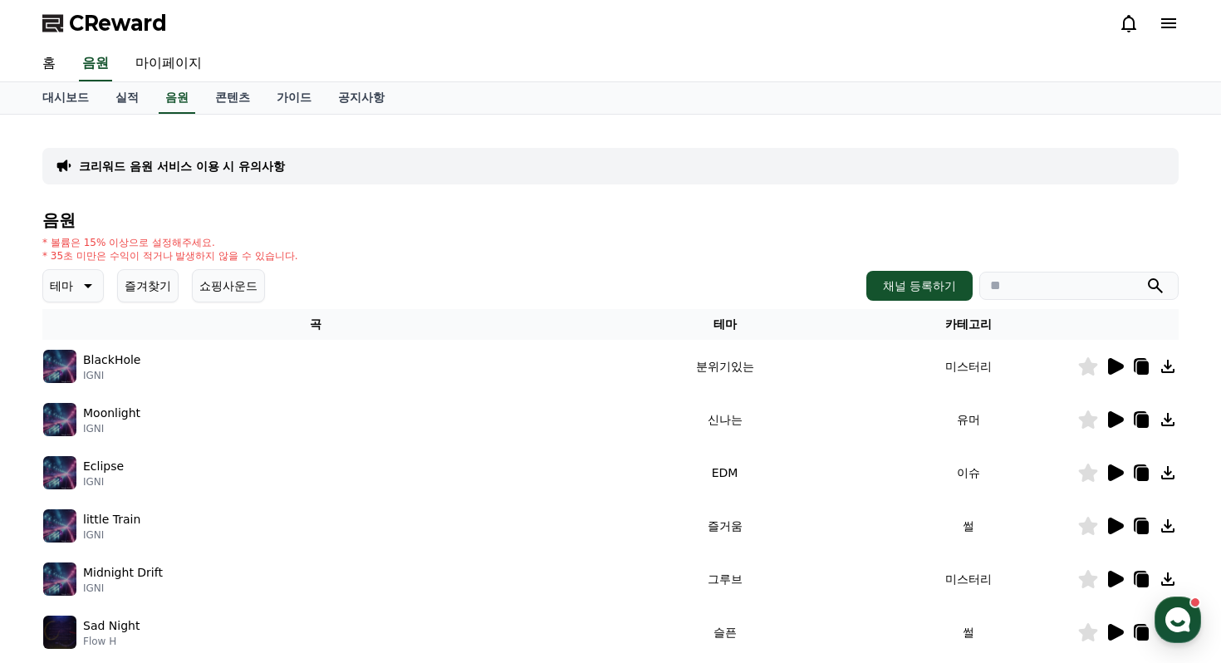
click at [1170, 364] on icon at bounding box center [1168, 366] width 20 height 20
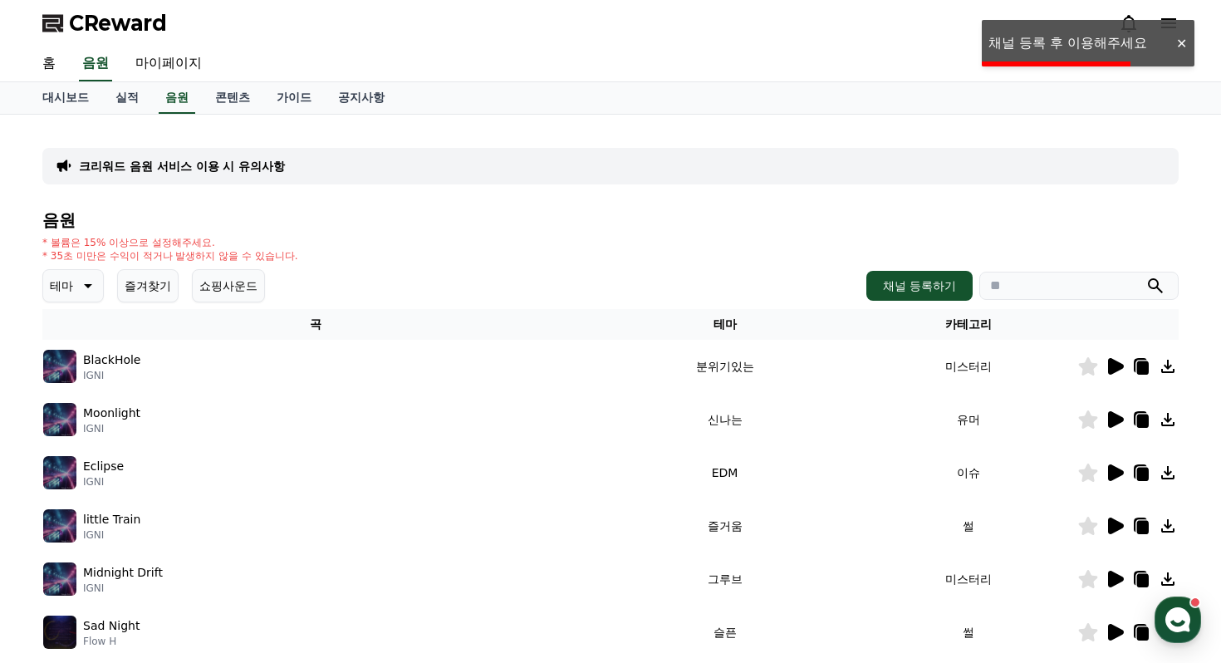
click at [1184, 42] on div at bounding box center [1181, 44] width 27 height 16
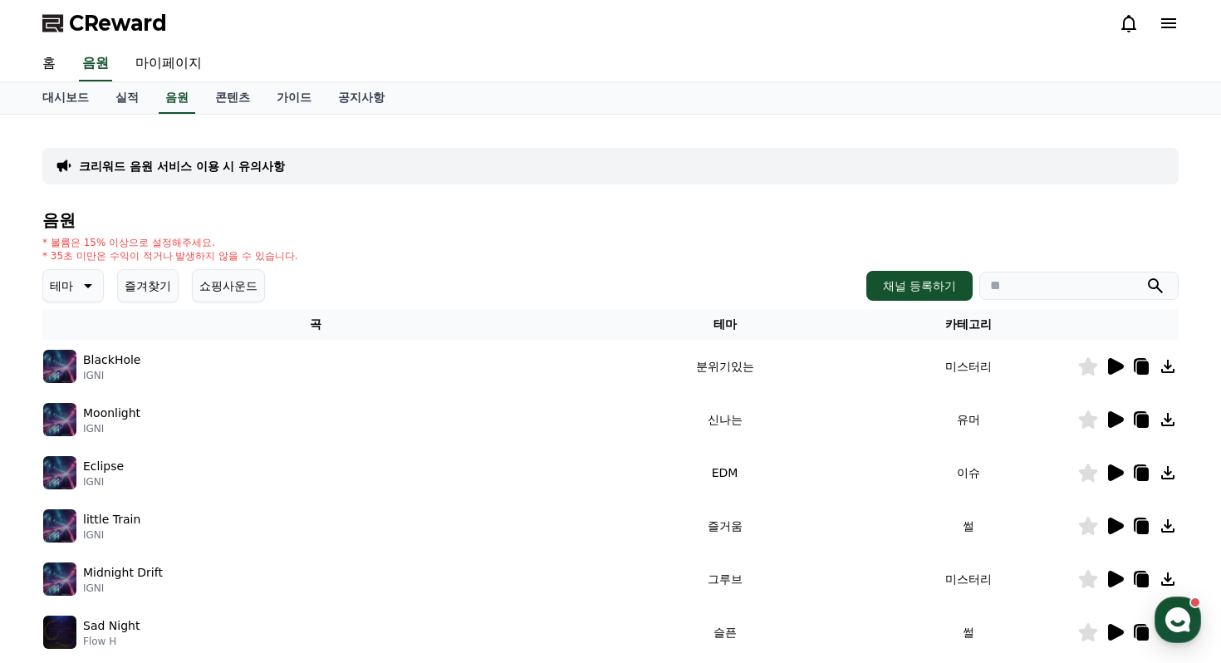
click at [1143, 360] on icon at bounding box center [1140, 365] width 13 height 15
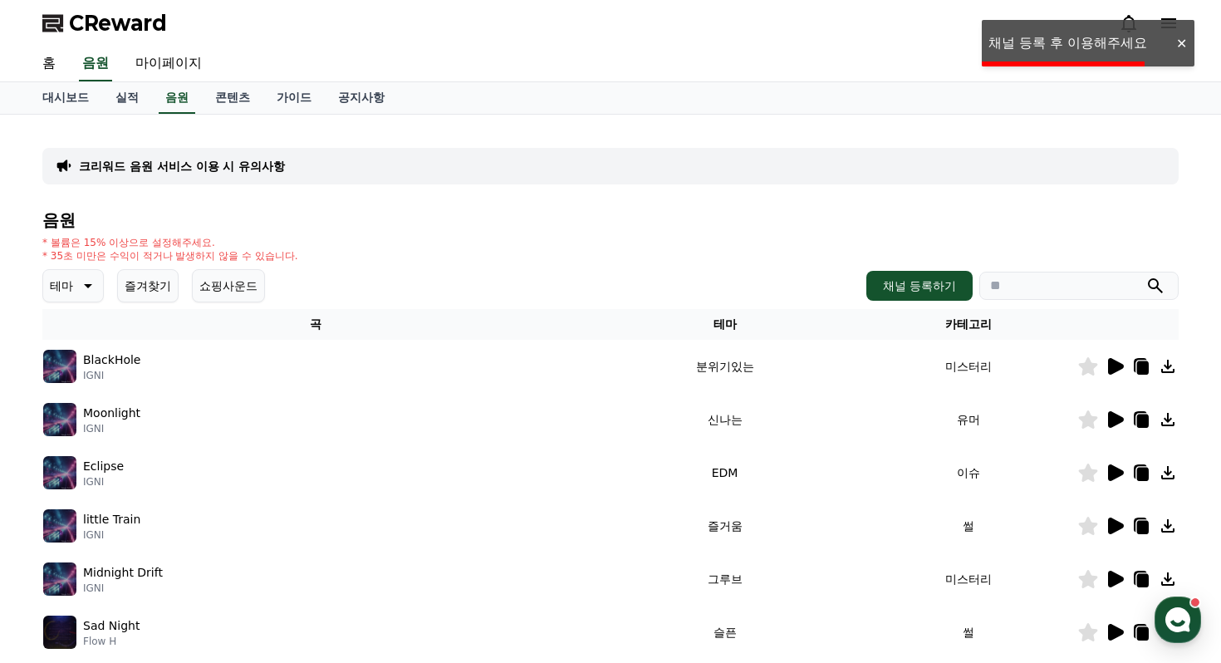
click at [1182, 45] on div at bounding box center [1181, 44] width 27 height 16
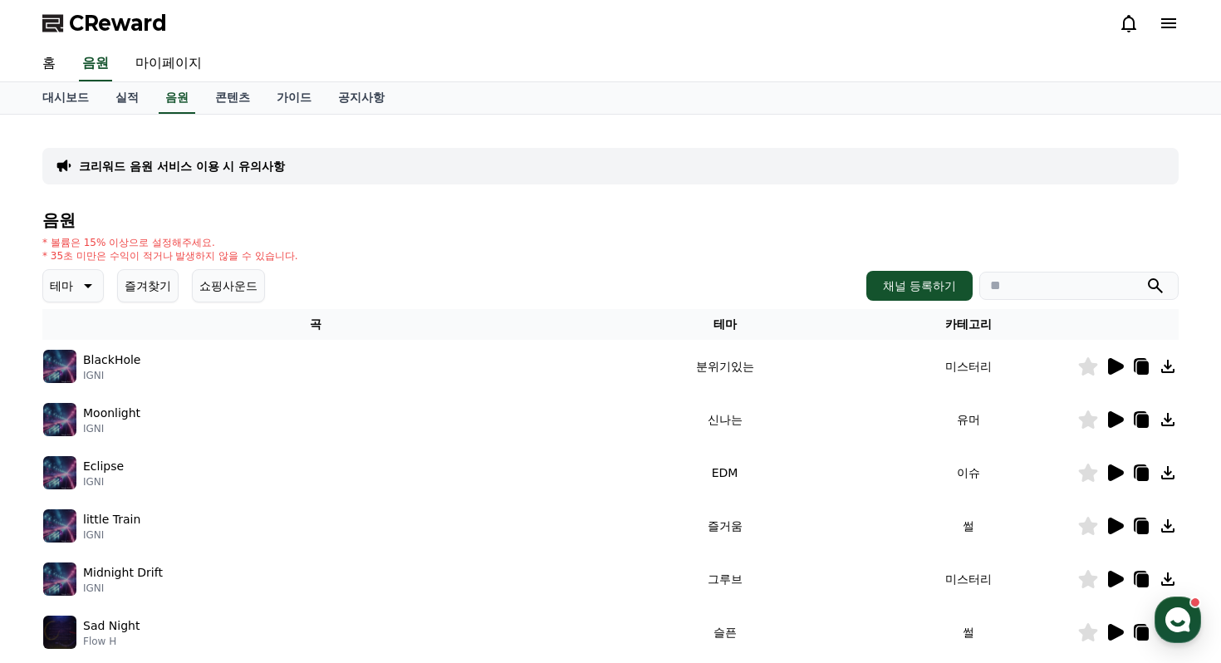
click at [1116, 363] on icon at bounding box center [1116, 366] width 16 height 17
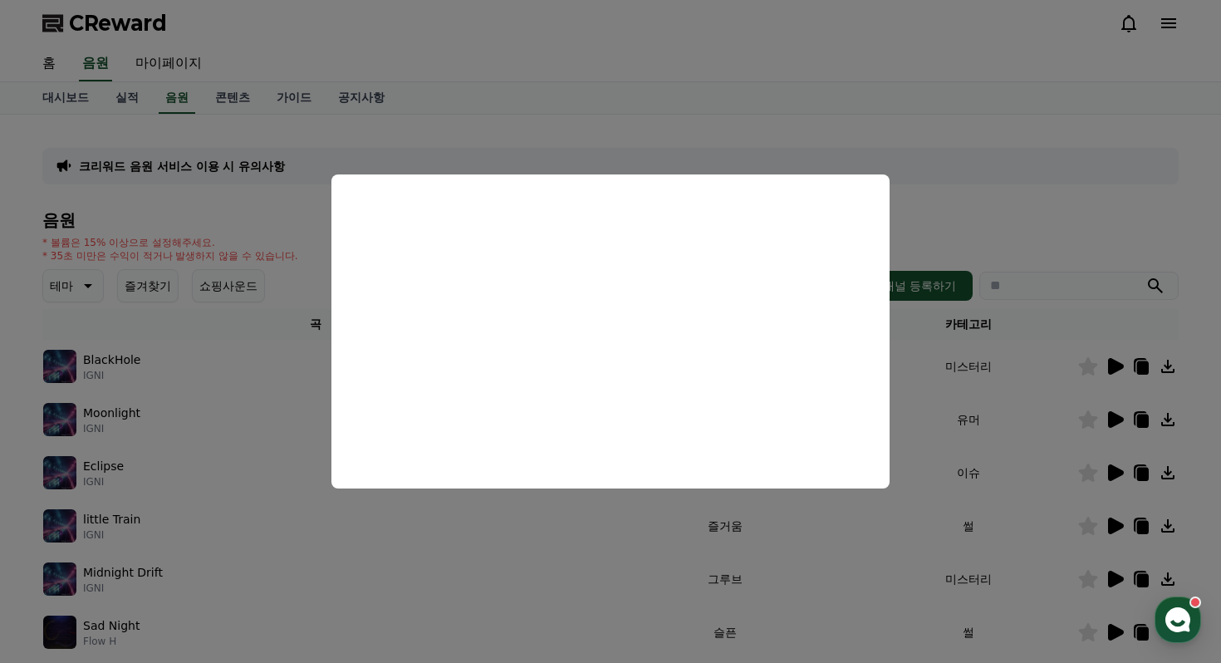
click at [402, 132] on button "close modal" at bounding box center [610, 331] width 1221 height 663
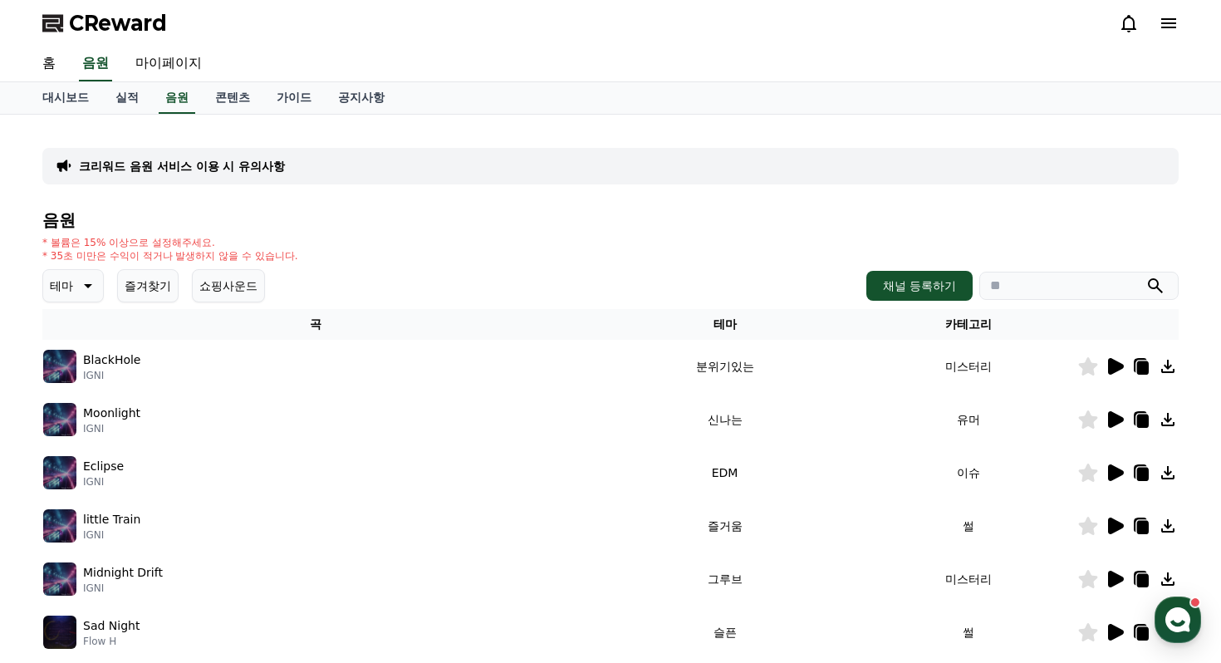
click at [209, 164] on p "크리워드 음원 서비스 이용 시 유의사항" at bounding box center [182, 166] width 206 height 17
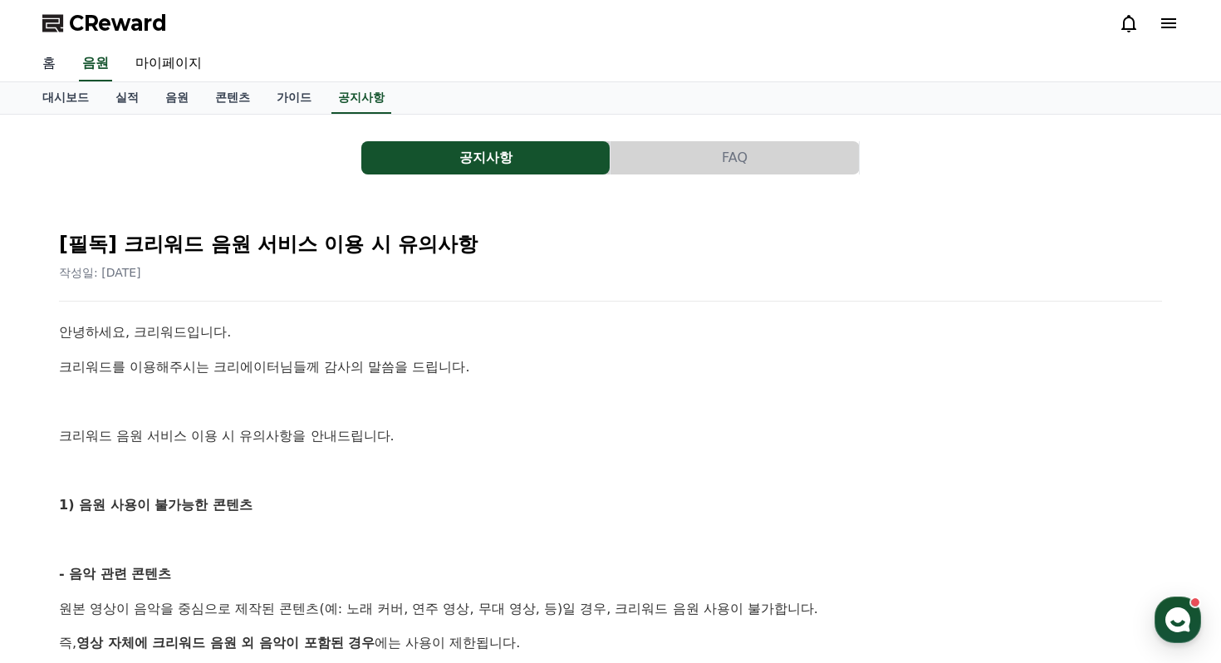
click at [46, 67] on link "홈" at bounding box center [49, 64] width 40 height 35
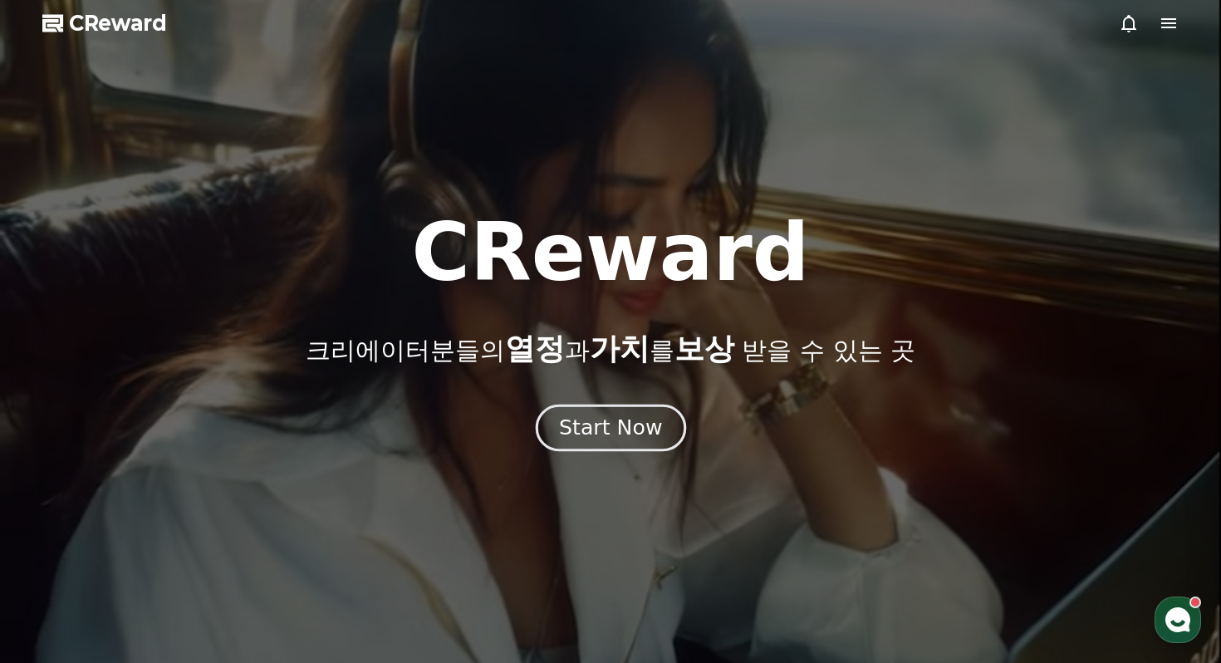
click at [616, 410] on button "Start Now" at bounding box center [610, 427] width 150 height 47
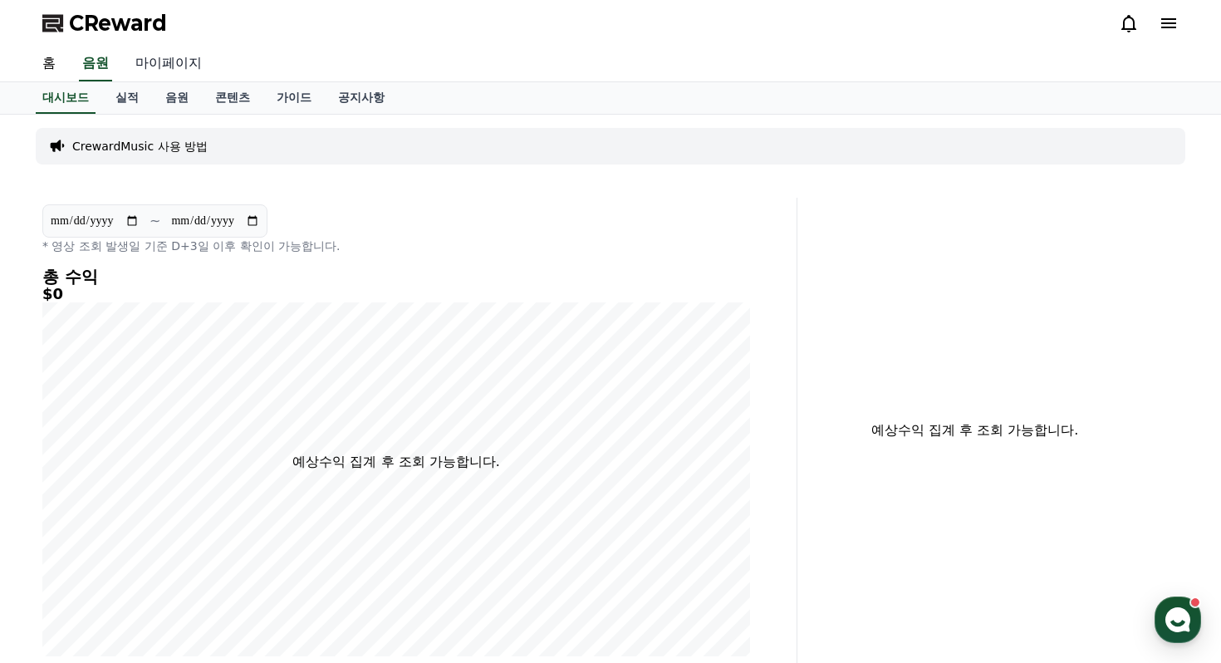
click at [164, 61] on link "마이페이지" at bounding box center [168, 64] width 93 height 35
select select "**********"
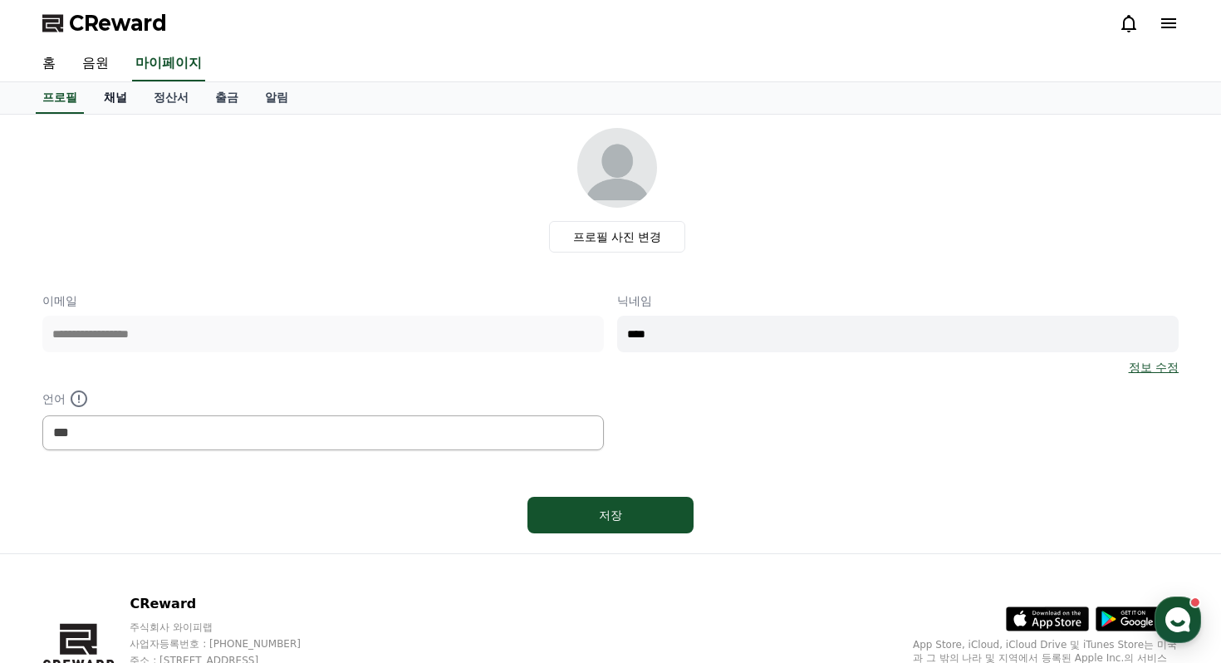
click at [103, 101] on link "채널" at bounding box center [116, 98] width 50 height 32
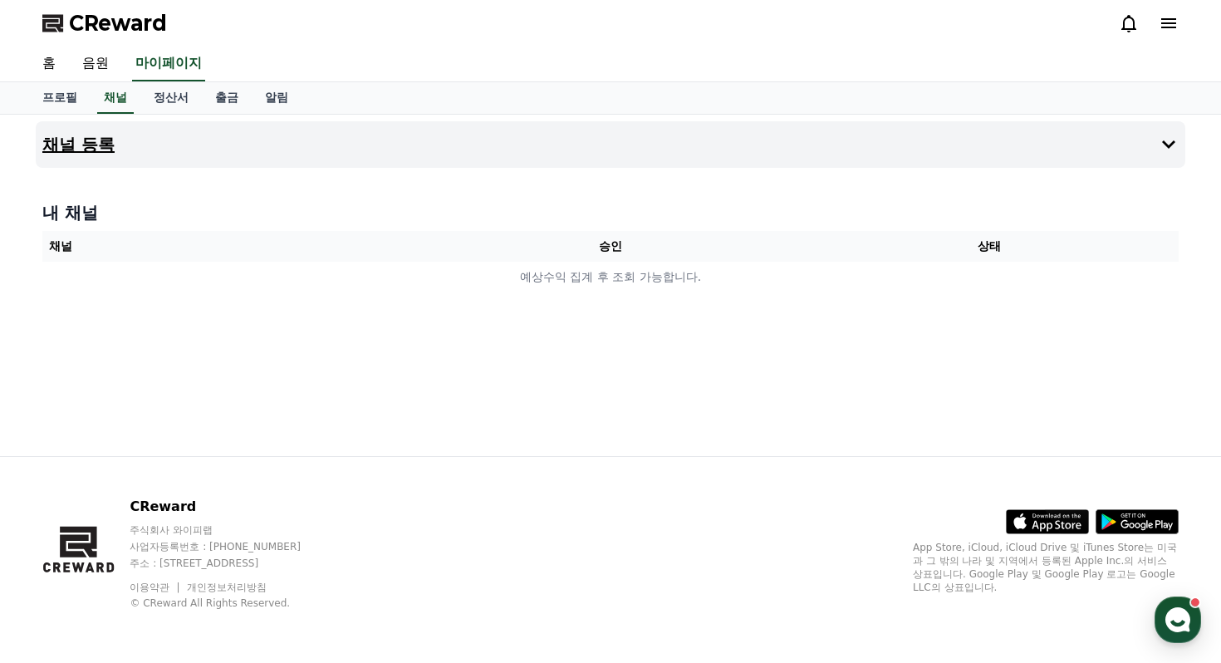
click at [103, 143] on button "채널 등록" at bounding box center [610, 144] width 1149 height 47
